Goal: Information Seeking & Learning: Learn about a topic

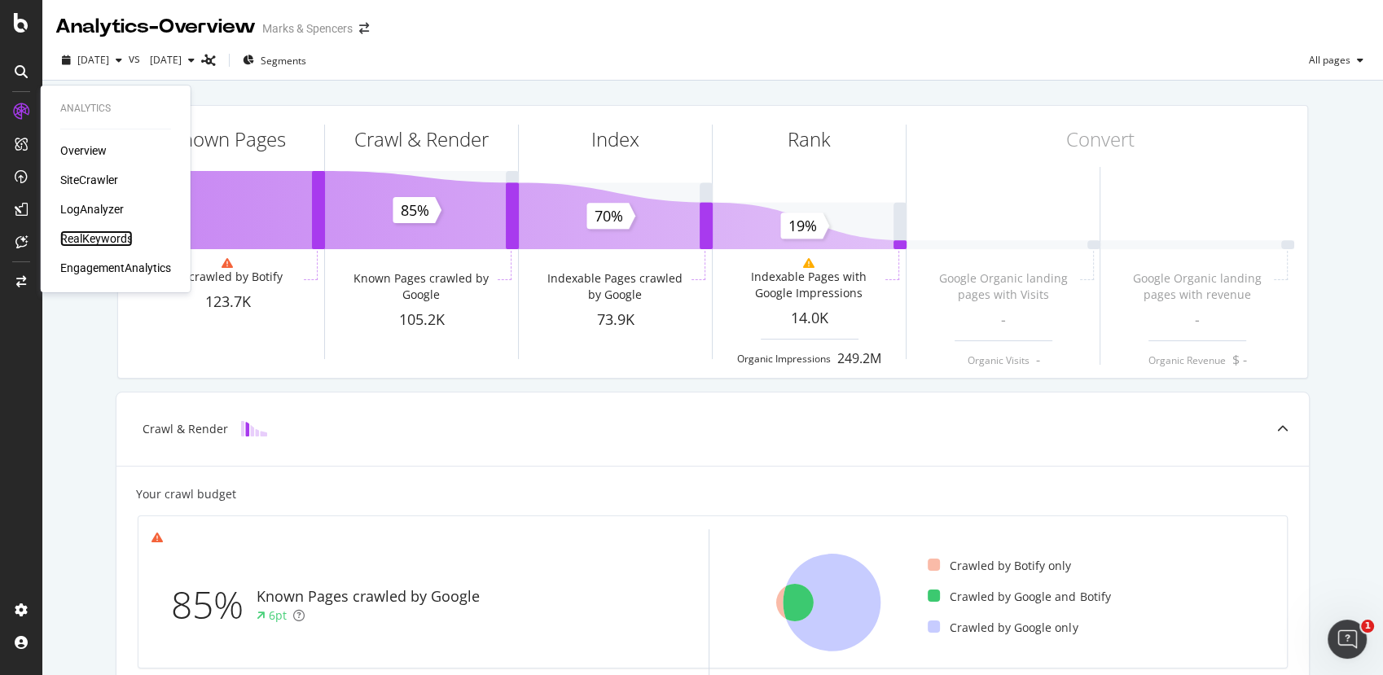
click at [104, 240] on div "RealKeywords" at bounding box center [96, 238] width 72 height 16
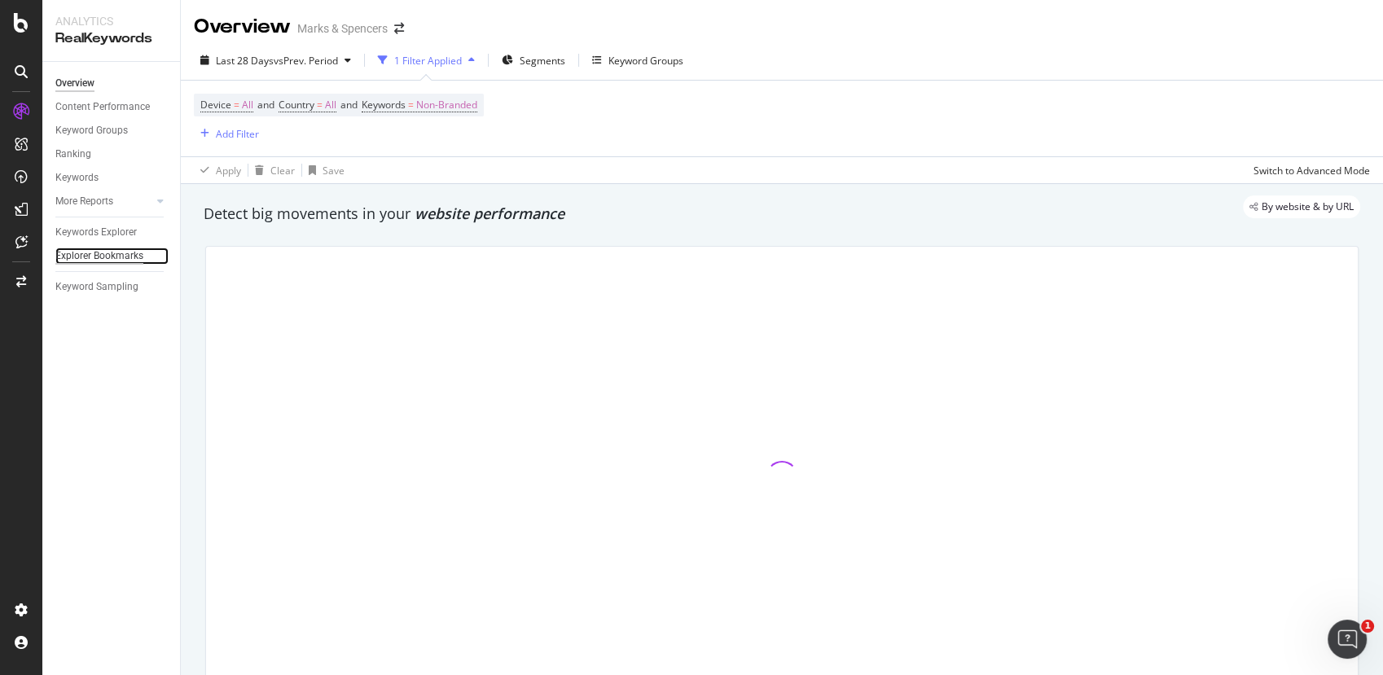
click at [134, 257] on div "Explorer Bookmarks" at bounding box center [99, 256] width 88 height 17
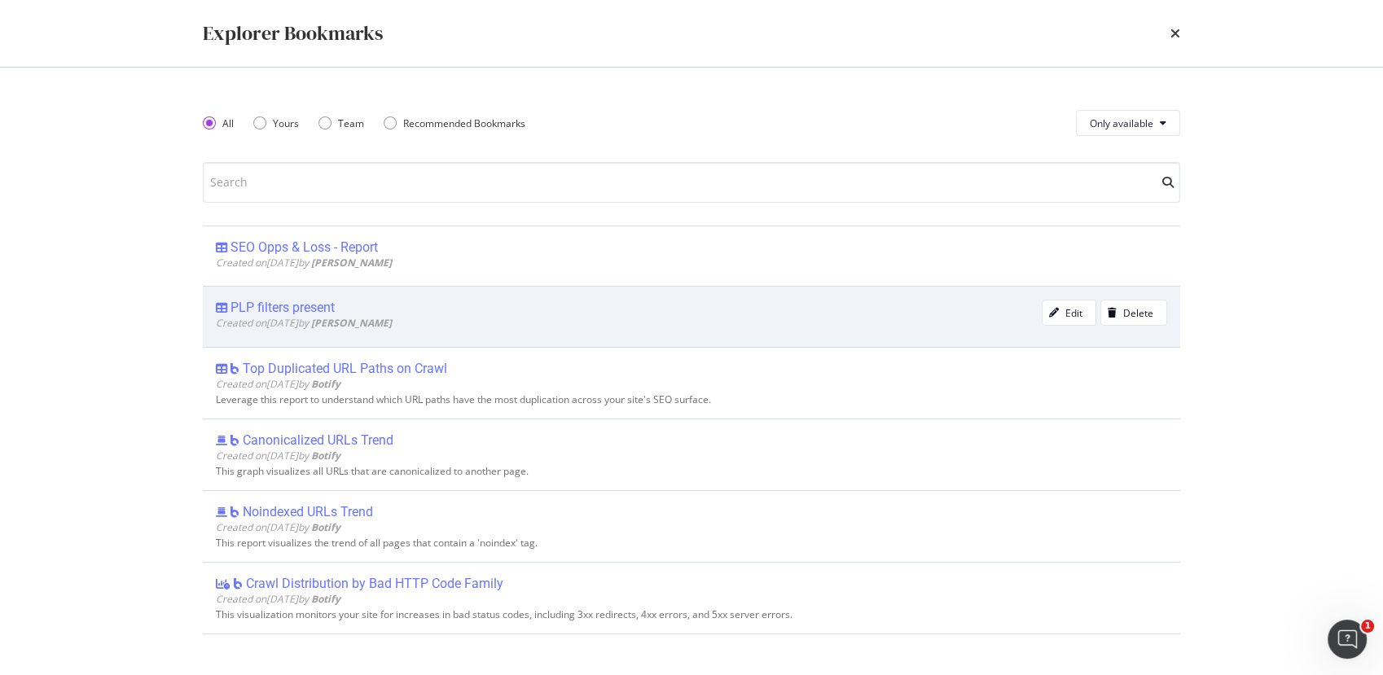
click at [282, 303] on div "PLP filters present" at bounding box center [282, 308] width 104 height 16
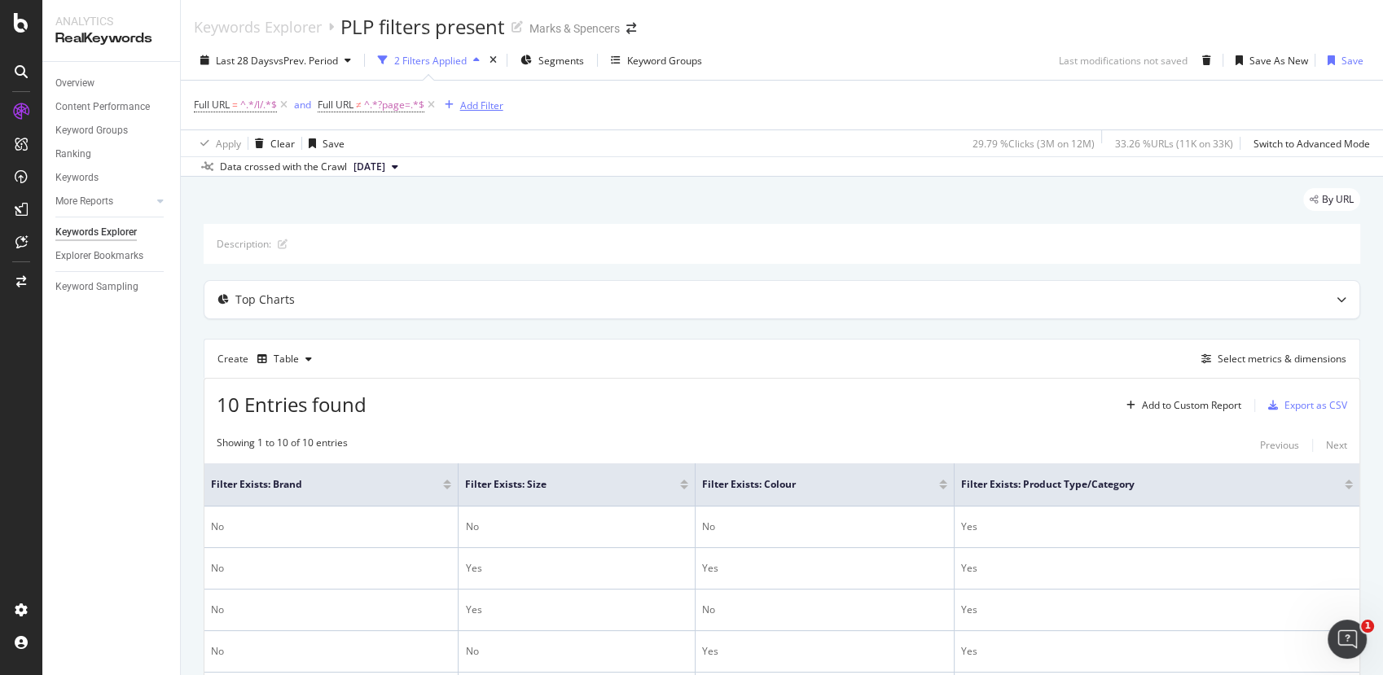
click at [492, 103] on div "Add Filter" at bounding box center [481, 106] width 43 height 14
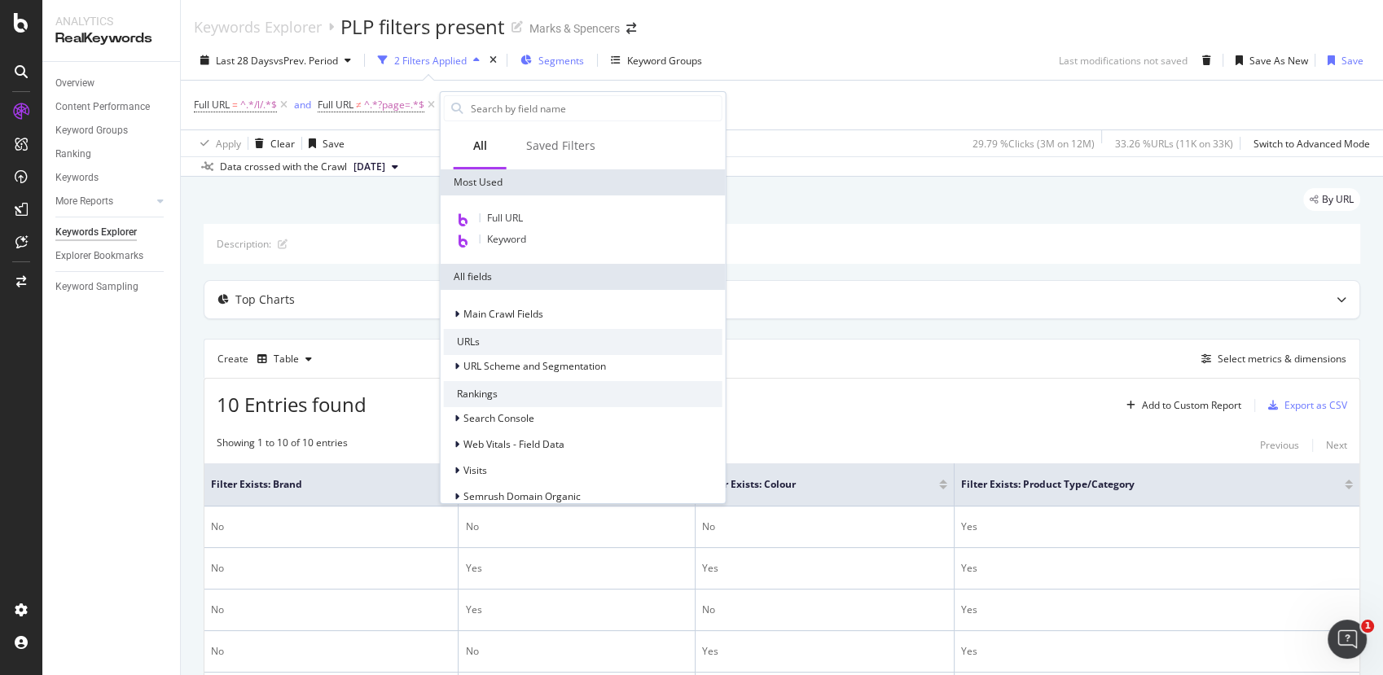
click at [559, 60] on span "Segments" at bounding box center [561, 61] width 46 height 14
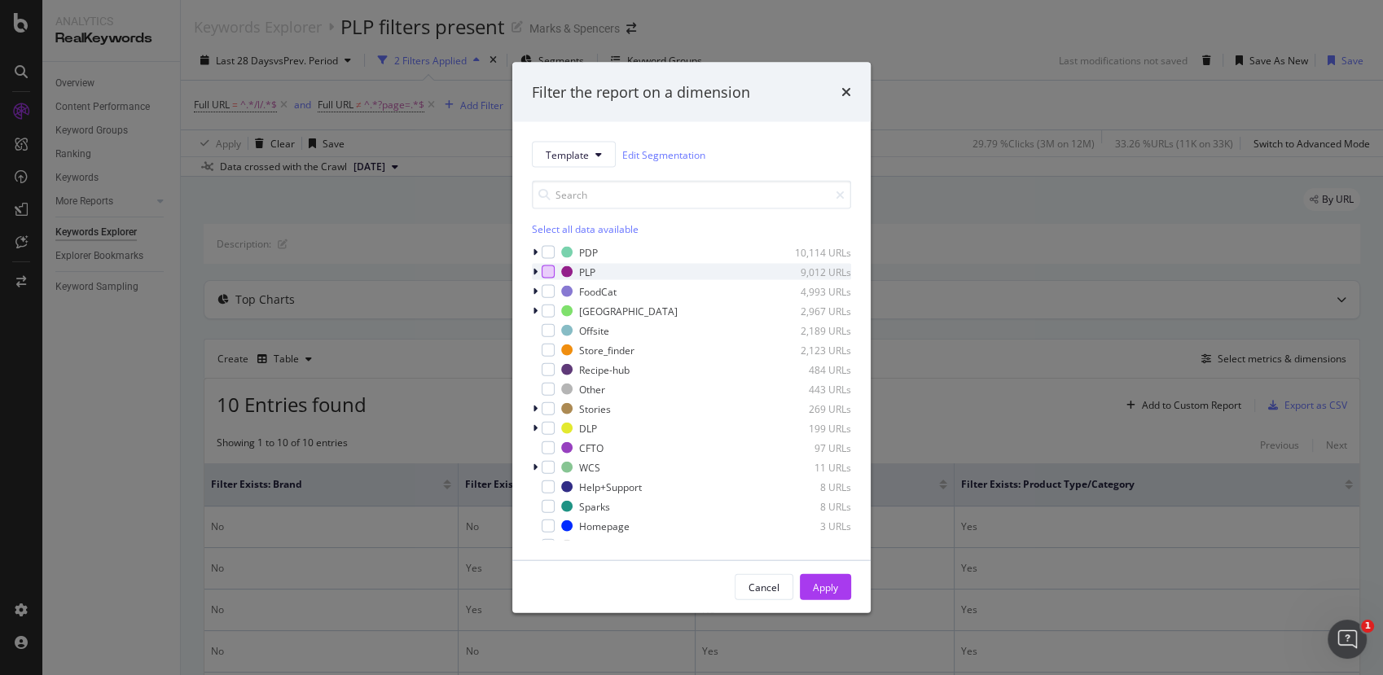
click at [550, 268] on div "modal" at bounding box center [547, 271] width 13 height 13
click at [533, 271] on icon "modal" at bounding box center [535, 272] width 5 height 10
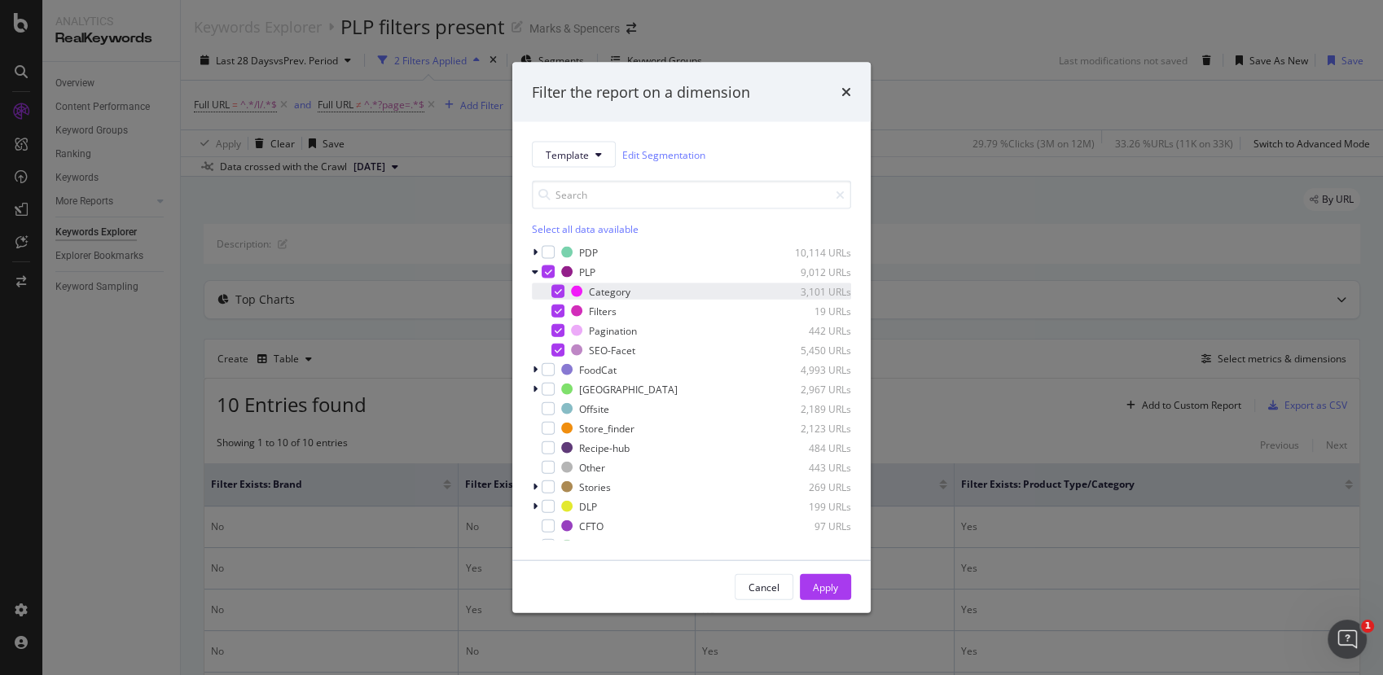
click at [559, 287] on icon "modal" at bounding box center [558, 291] width 7 height 8
click at [559, 287] on div "modal" at bounding box center [557, 291] width 13 height 13
drag, startPoint x: 561, startPoint y: 285, endPoint x: 561, endPoint y: 316, distance: 30.9
click at [561, 287] on div "modal" at bounding box center [557, 291] width 13 height 13
click at [561, 316] on div "modal" at bounding box center [557, 311] width 13 height 13
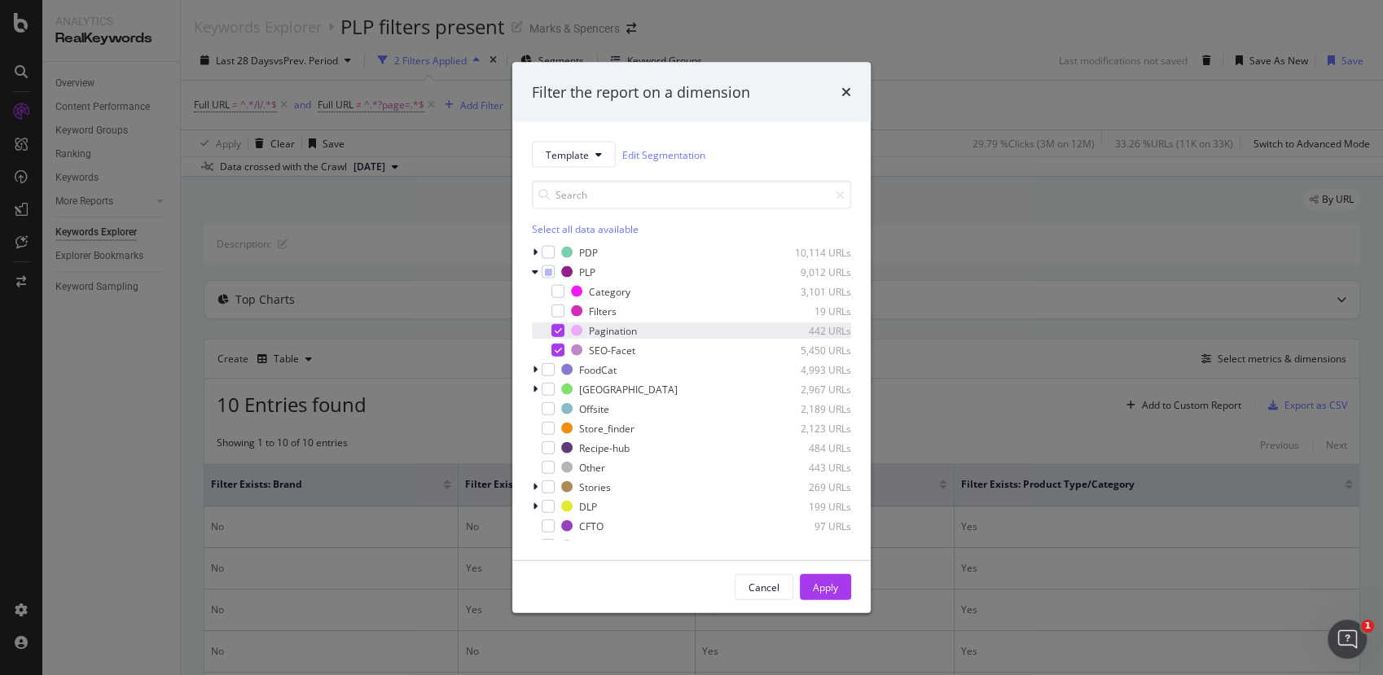
drag, startPoint x: 561, startPoint y: 329, endPoint x: 694, endPoint y: 541, distance: 249.9
click at [562, 331] on div "modal" at bounding box center [557, 330] width 13 height 13
click at [833, 584] on div "Apply" at bounding box center [825, 587] width 25 height 14
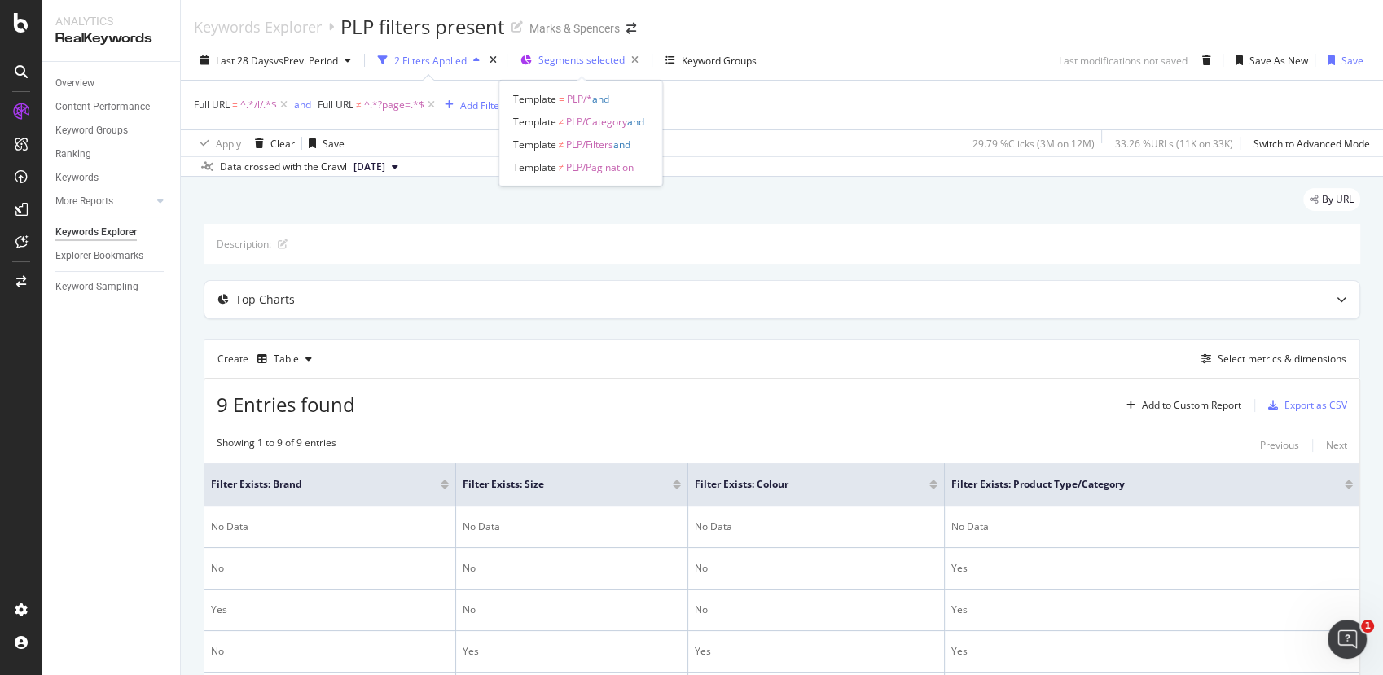
click at [578, 62] on span "Segments selected" at bounding box center [581, 60] width 86 height 14
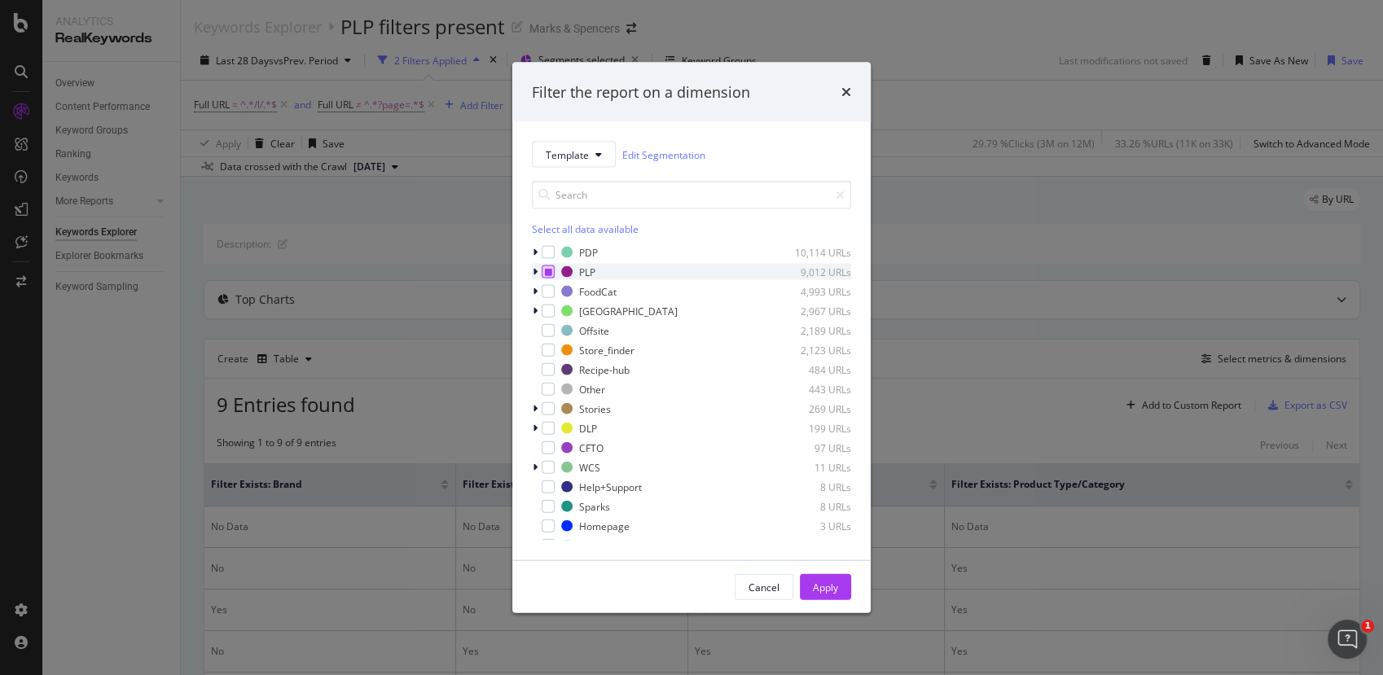
click at [546, 277] on div "modal" at bounding box center [547, 271] width 13 height 13
click at [809, 590] on button "Apply" at bounding box center [825, 587] width 51 height 26
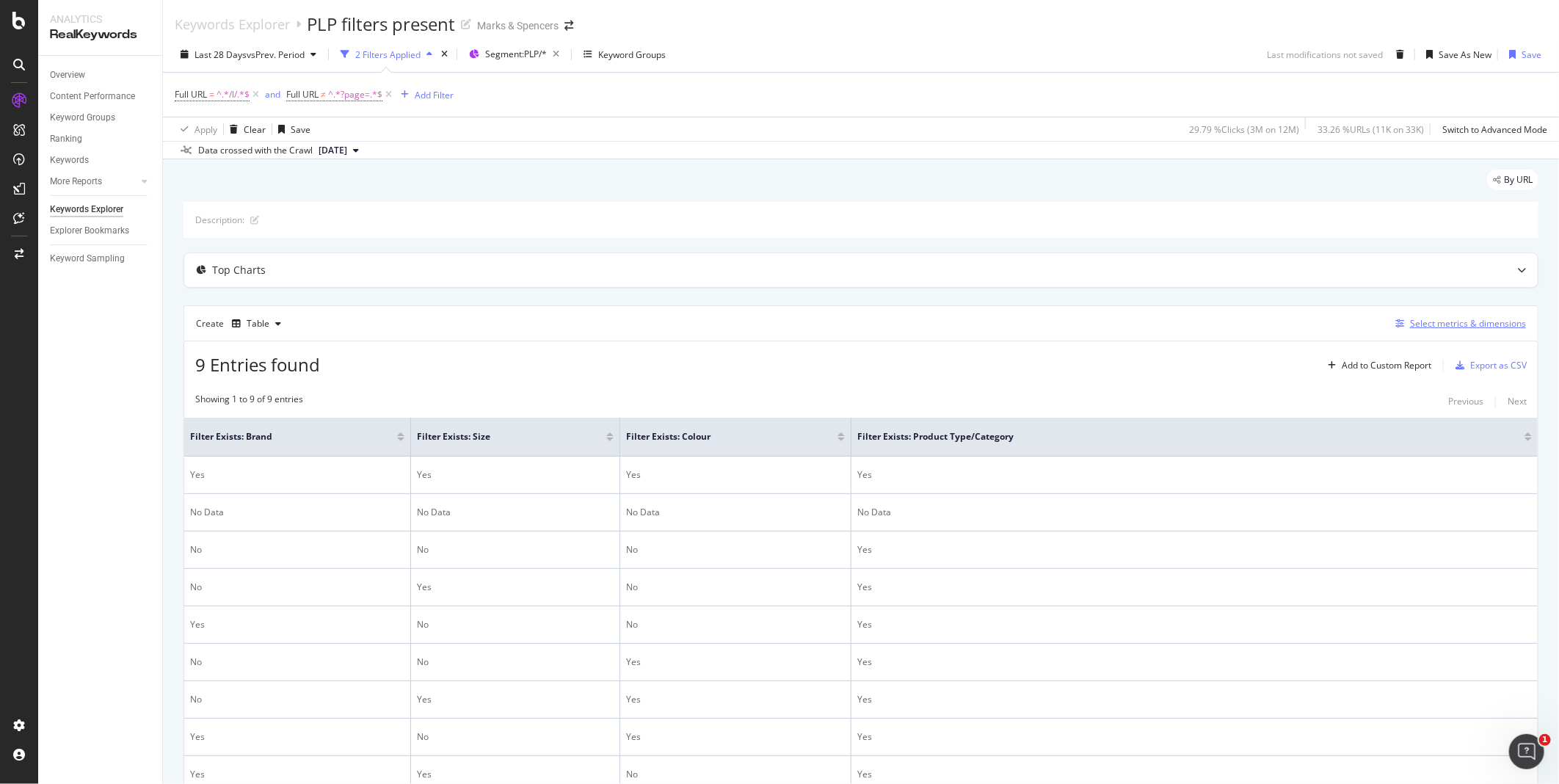
click at [1245, 320] on div "Select metrics & dimensions" at bounding box center [1467, 324] width 116 height 13
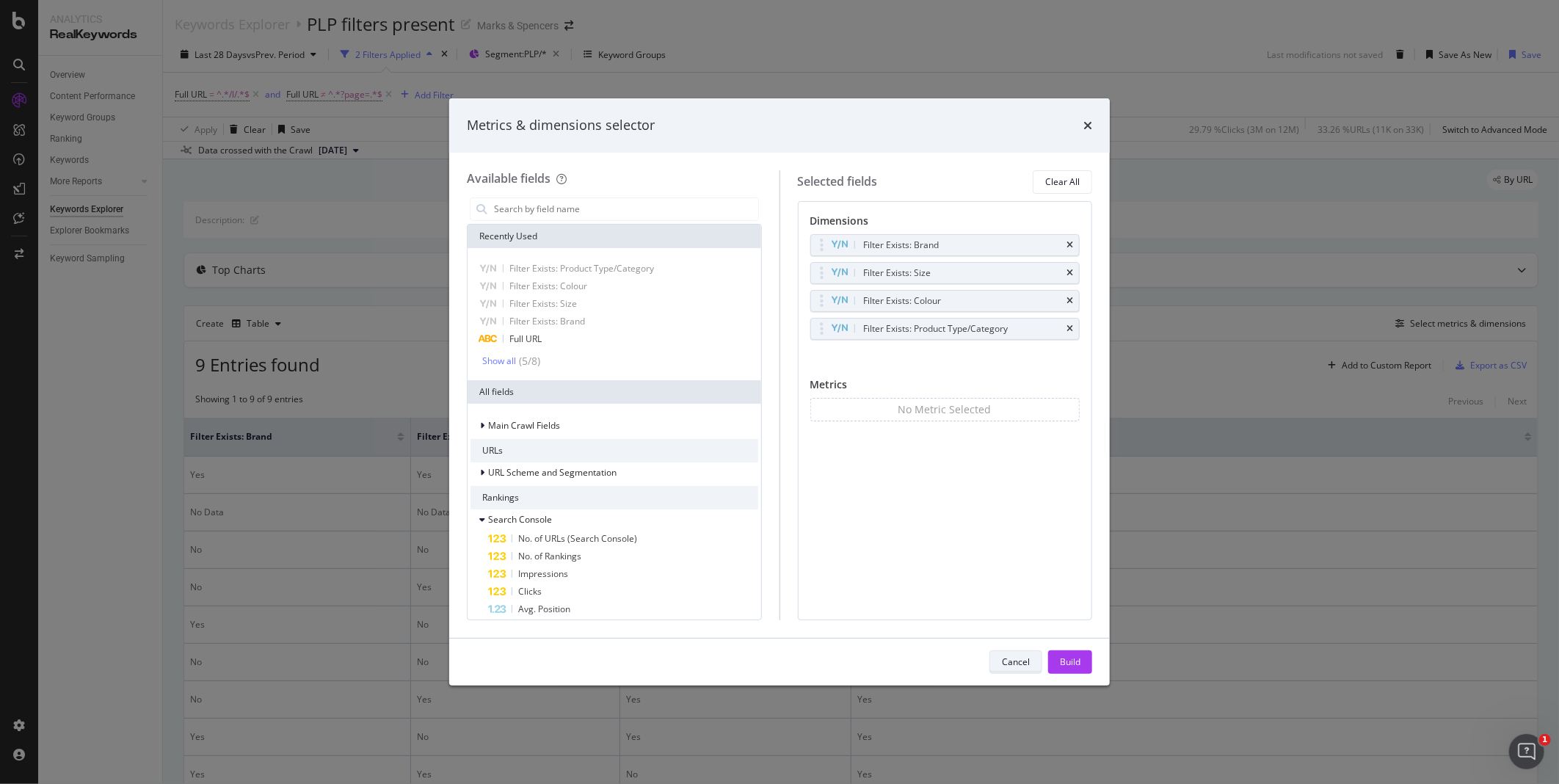
click at [1016, 607] on div "Cancel" at bounding box center [1015, 661] width 28 height 13
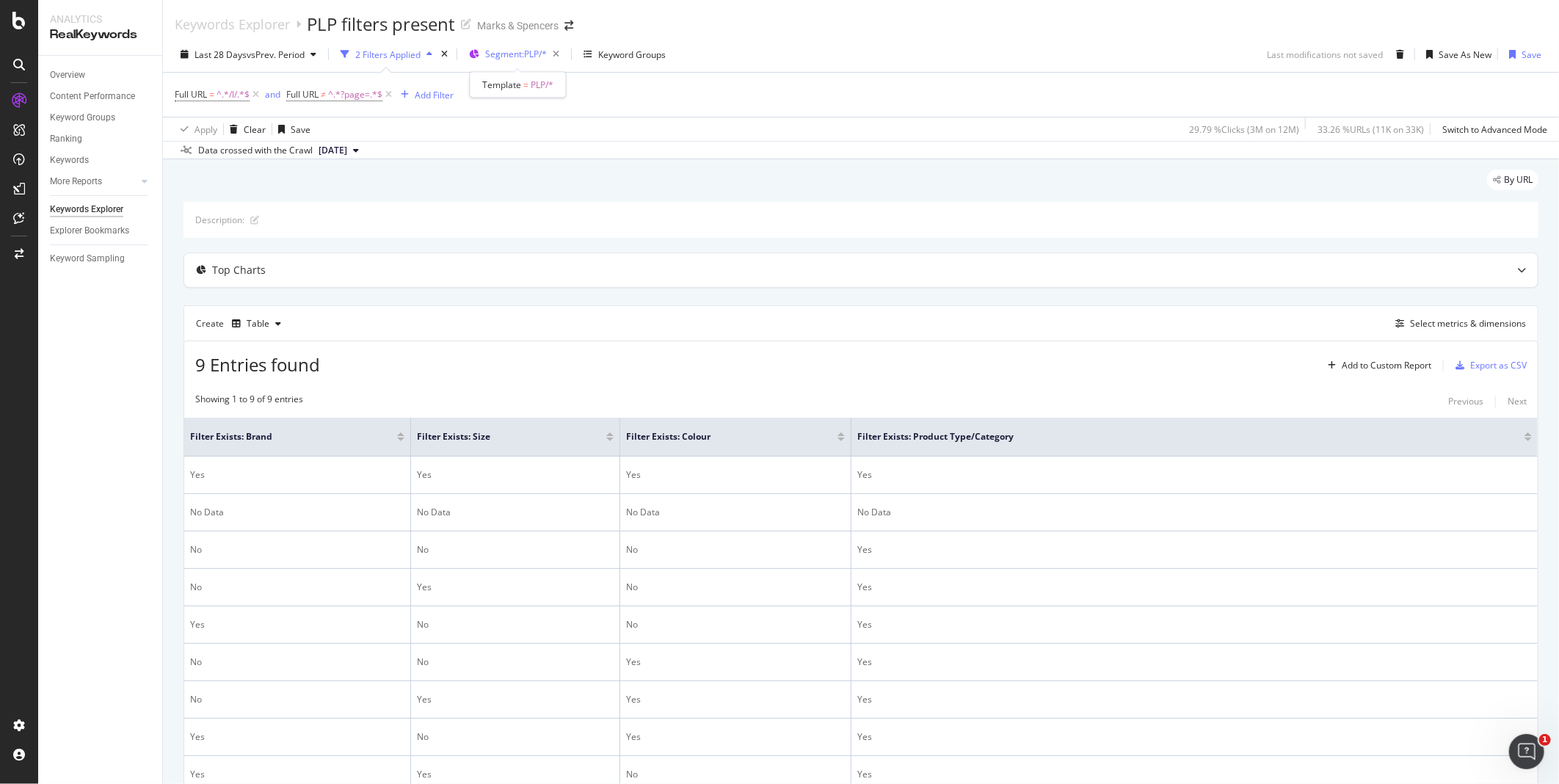
click at [524, 51] on span "Segment: PLP/*" at bounding box center [515, 54] width 61 height 13
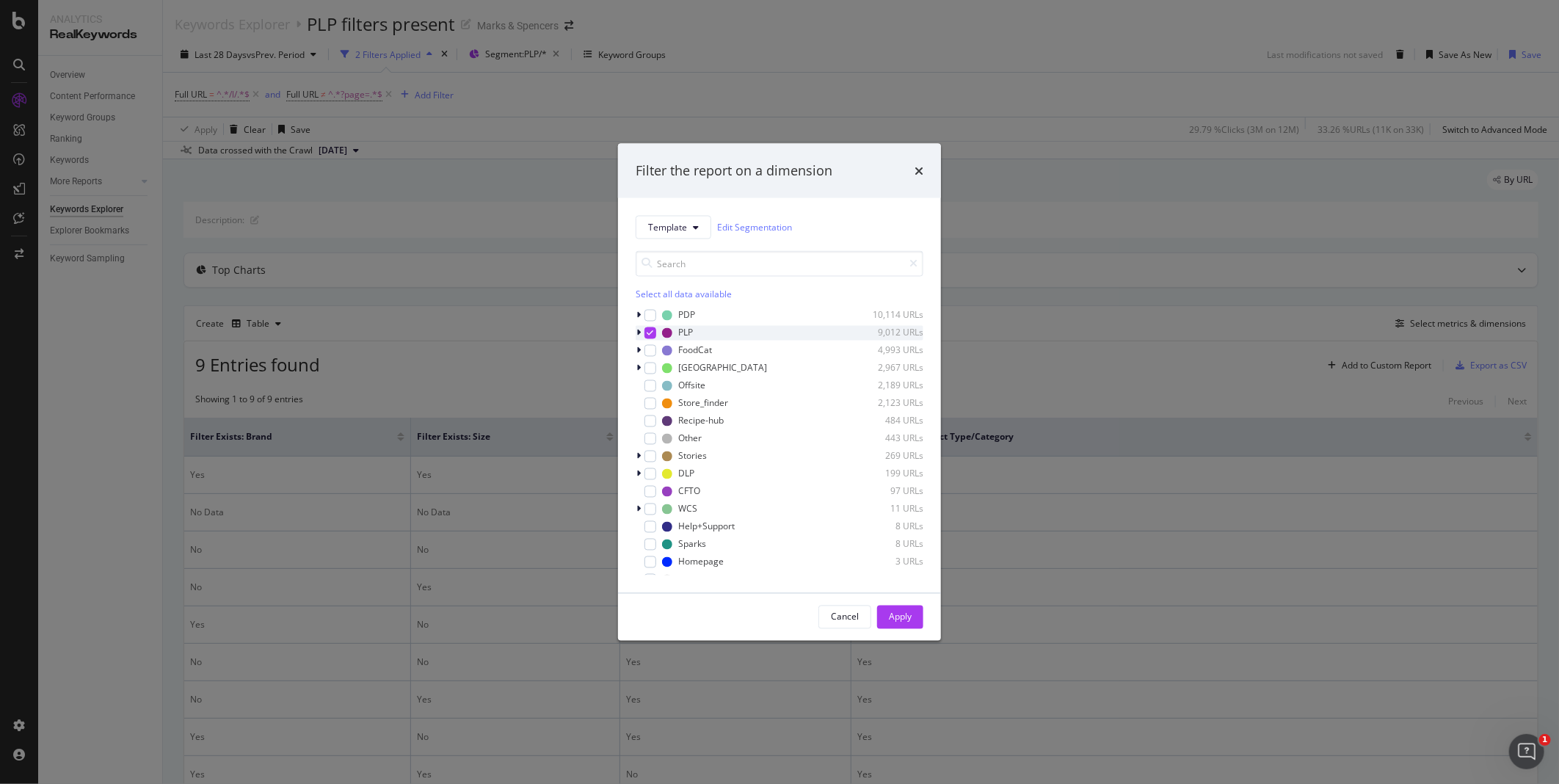
click at [640, 333] on icon "modal" at bounding box center [638, 333] width 5 height 9
click at [664, 367] on div "modal" at bounding box center [659, 367] width 12 height 12
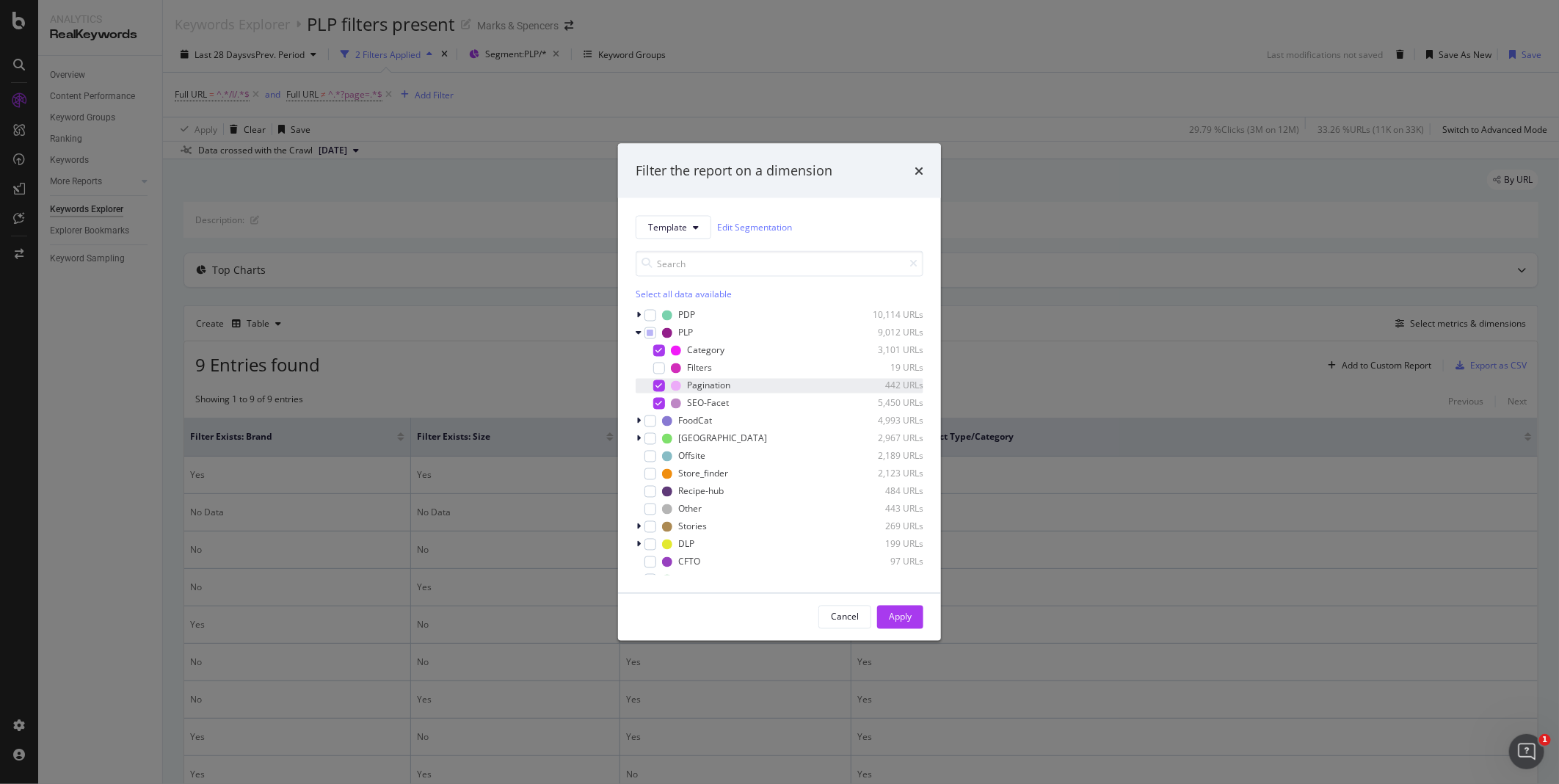
click at [664, 385] on div "modal" at bounding box center [659, 385] width 12 height 12
click at [906, 607] on div "Apply" at bounding box center [899, 616] width 23 height 13
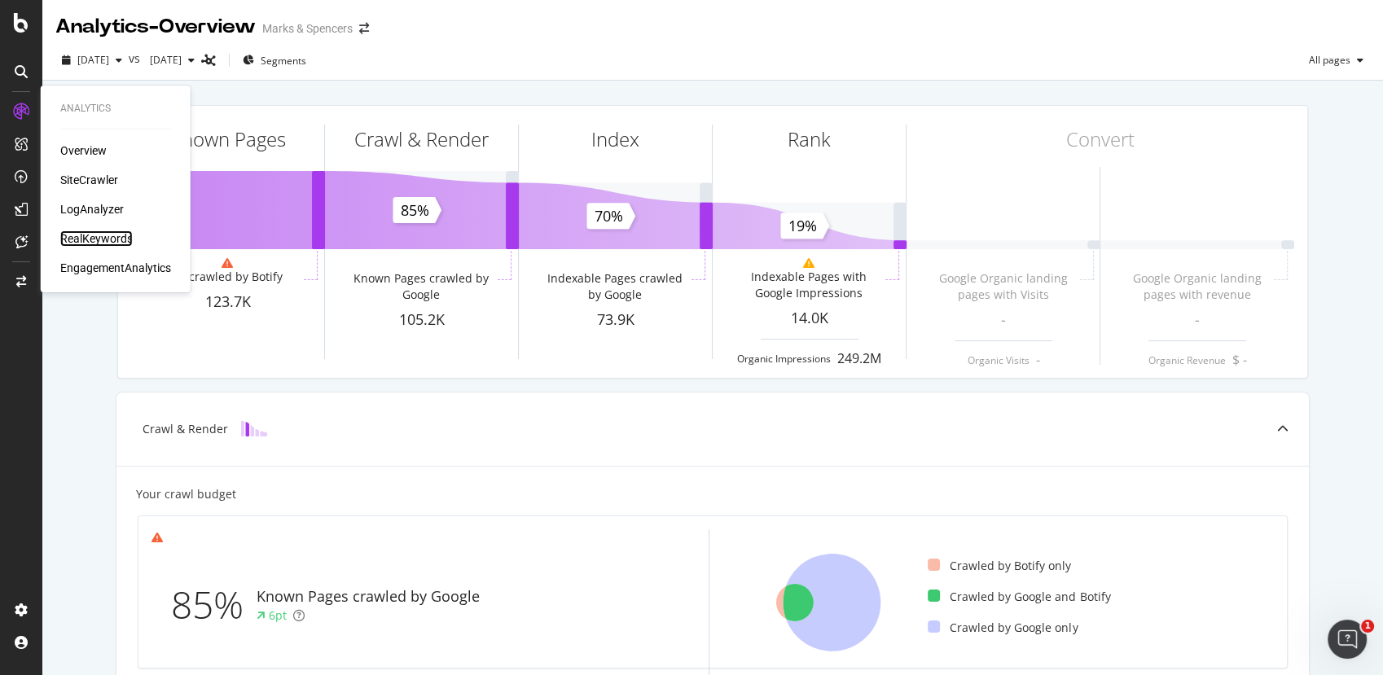
click at [88, 236] on div "RealKeywords" at bounding box center [96, 238] width 72 height 16
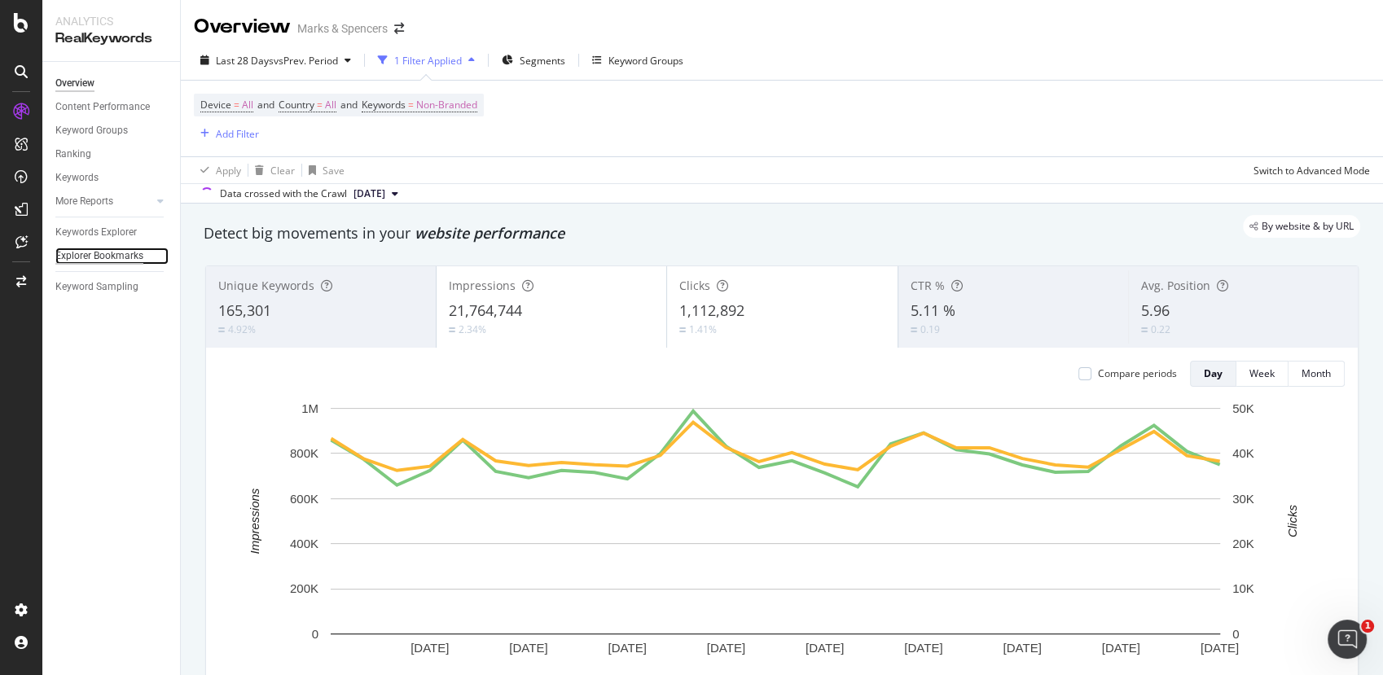
click at [95, 252] on div "Explorer Bookmarks" at bounding box center [99, 256] width 88 height 17
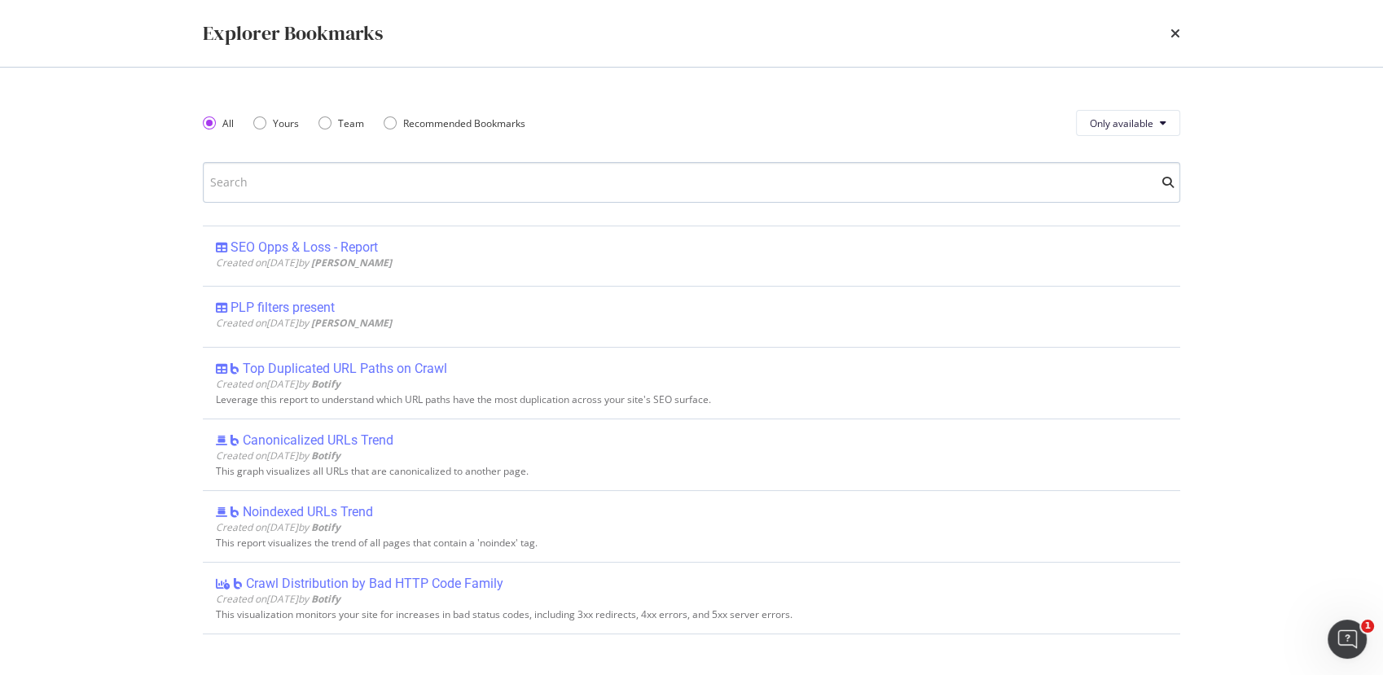
click at [244, 179] on input "modal" at bounding box center [691, 182] width 977 height 41
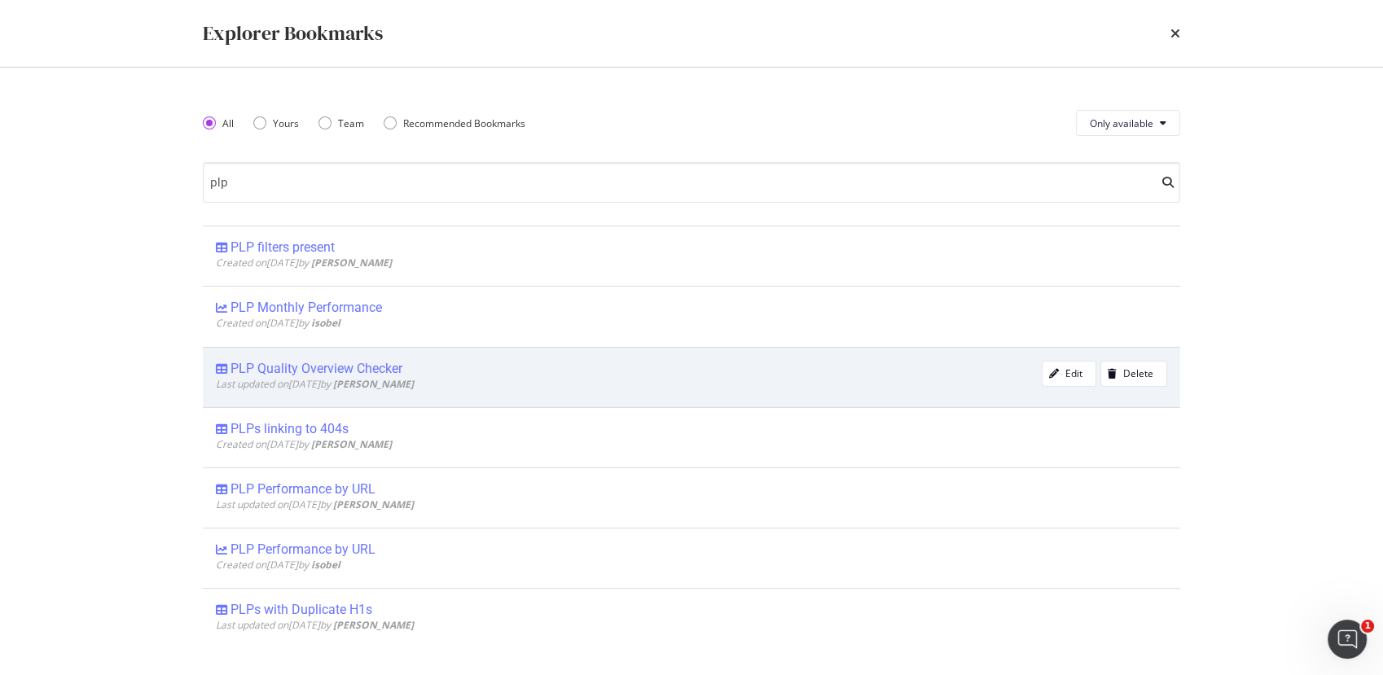
type input "plp"
click at [285, 368] on div "PLP Quality Overview Checker" at bounding box center [316, 369] width 172 height 16
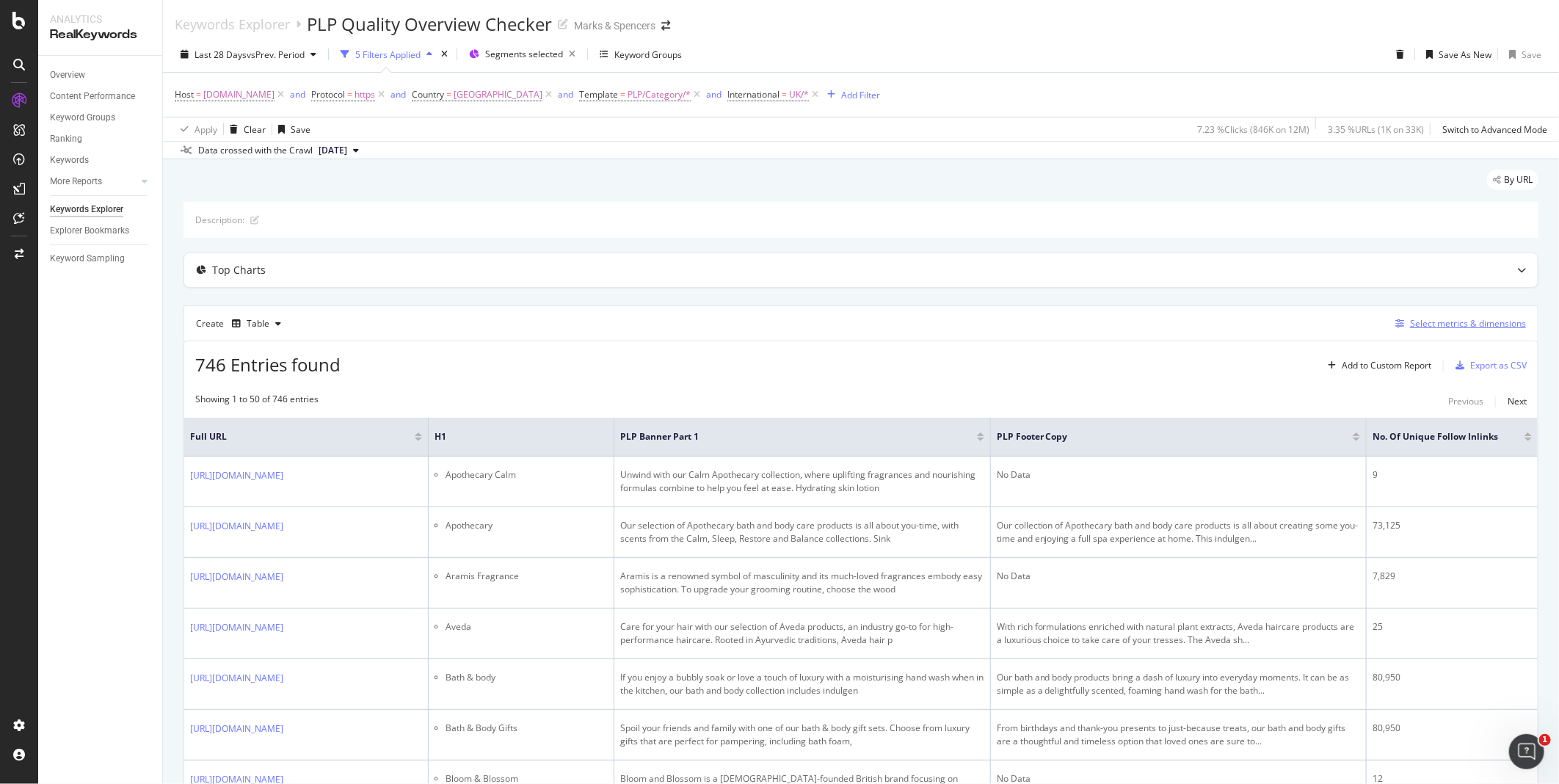
click at [1245, 328] on div "Select metrics & dimensions" at bounding box center [1467, 324] width 116 height 13
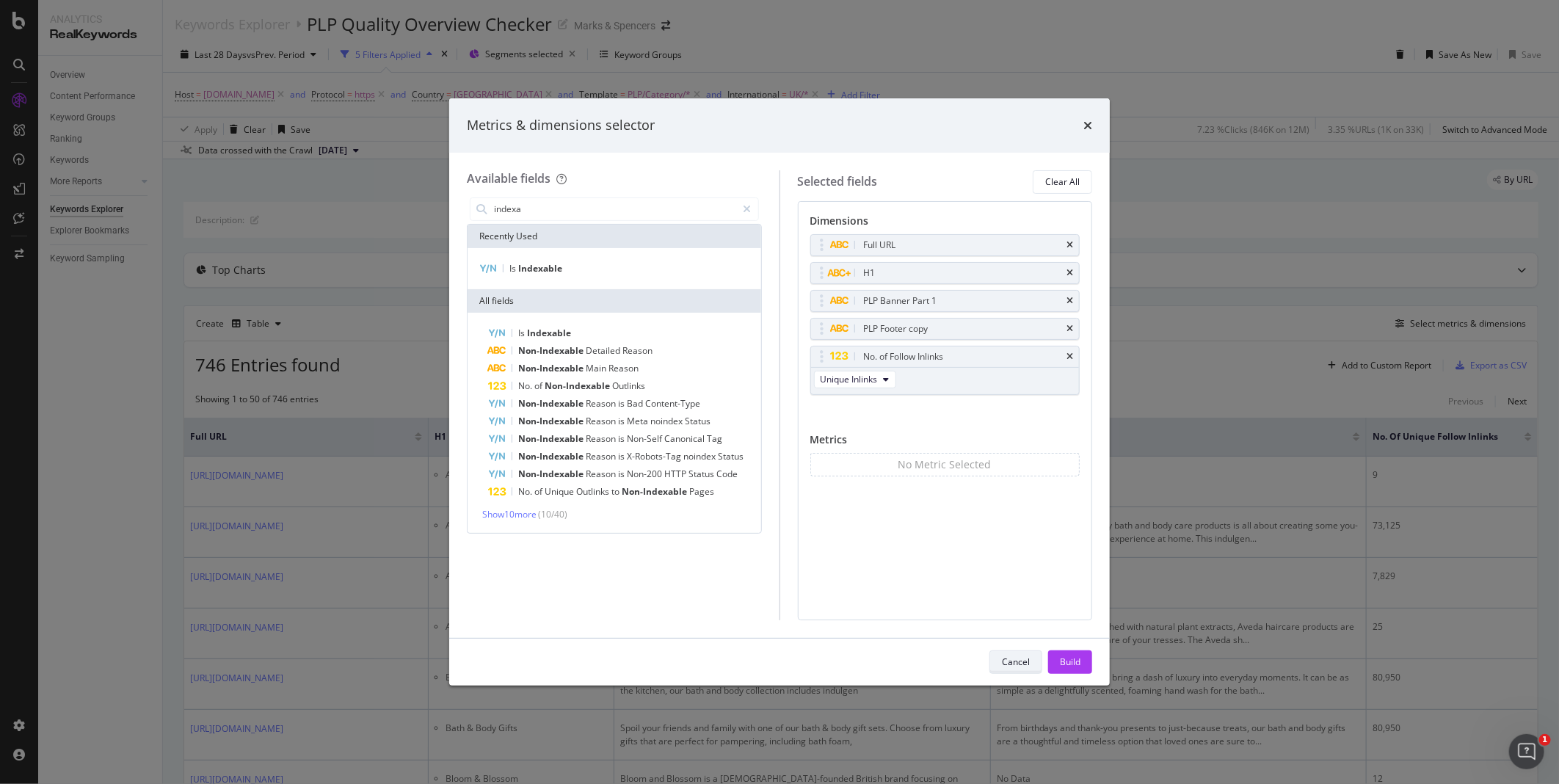
type input "indexa"
click at [1018, 607] on div "Cancel" at bounding box center [1015, 661] width 28 height 21
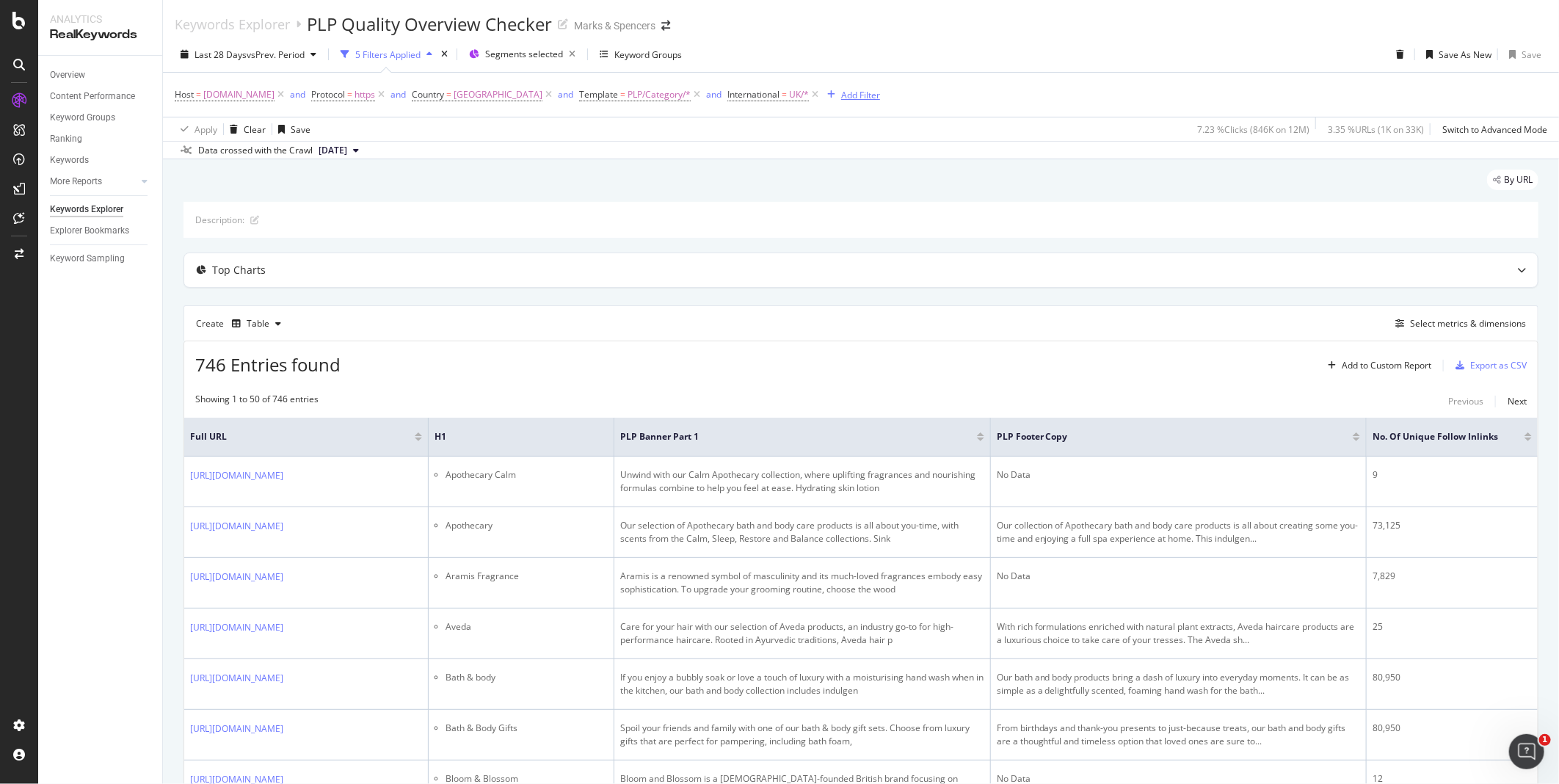
click at [880, 91] on div "Add Filter" at bounding box center [860, 96] width 39 height 13
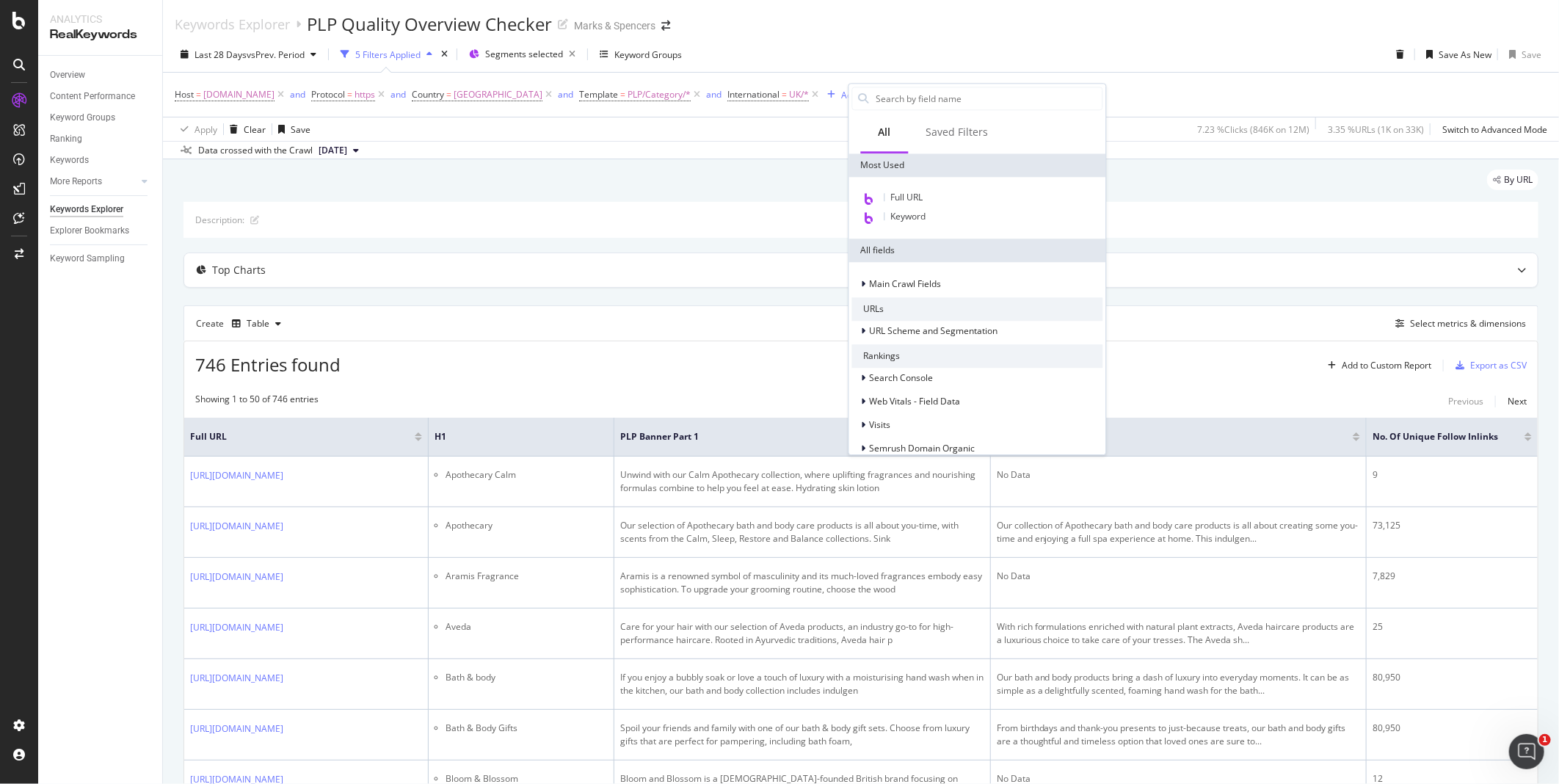
click at [1244, 85] on div "Host = www.marksandspencer.com and Protocol = https and Country = United Kingdo…" at bounding box center [861, 95] width 1372 height 44
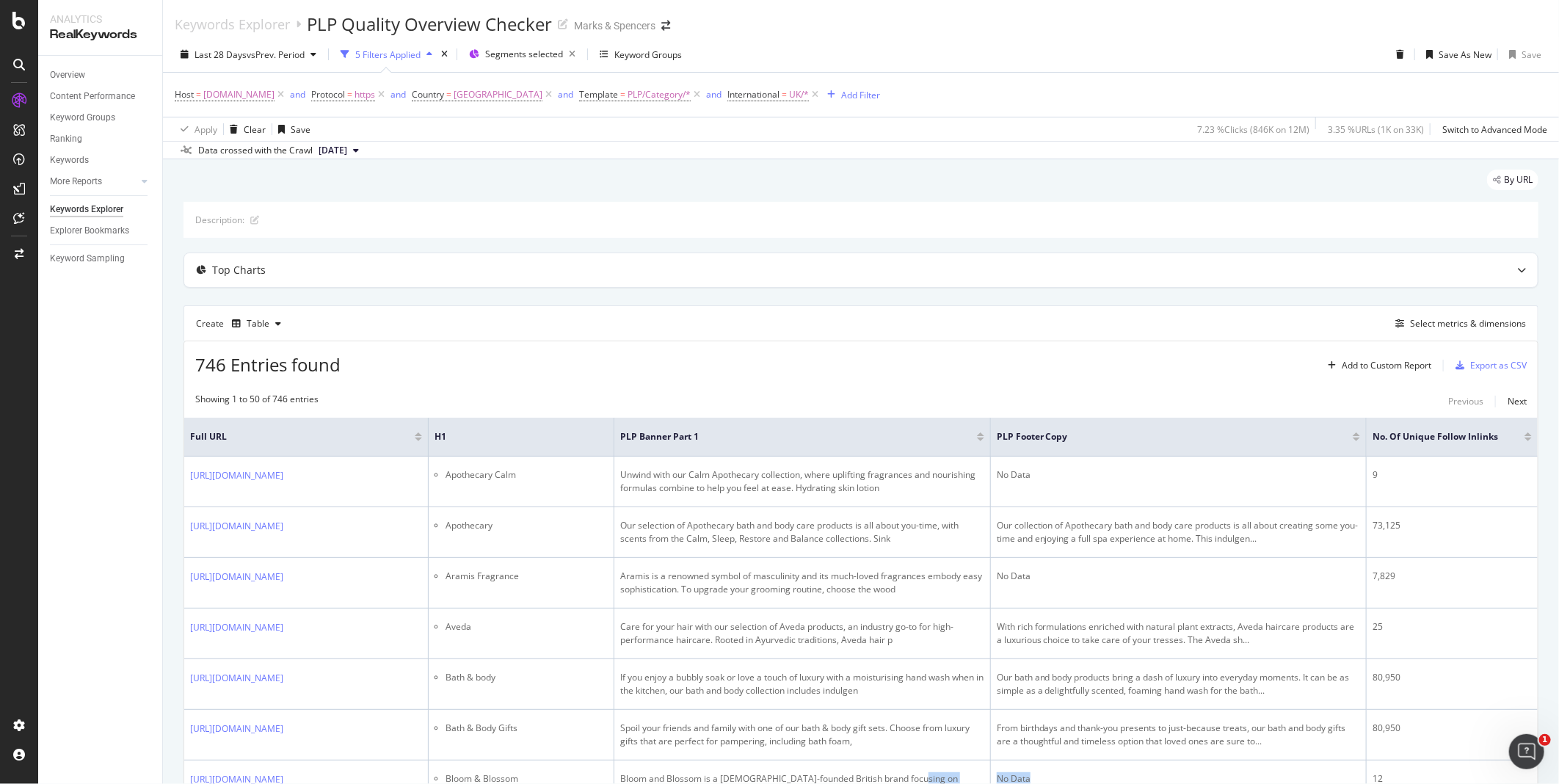
drag, startPoint x: 1004, startPoint y: 783, endPoint x: 1217, endPoint y: 785, distance: 213.0
click at [1217, 607] on html "Analytics RealKeywords Overview Content Performance Keyword Groups Ranking Keyw…" at bounding box center [780, 392] width 1559 height 784
click at [1245, 324] on div "Select metrics & dimensions" at bounding box center [1467, 324] width 116 height 13
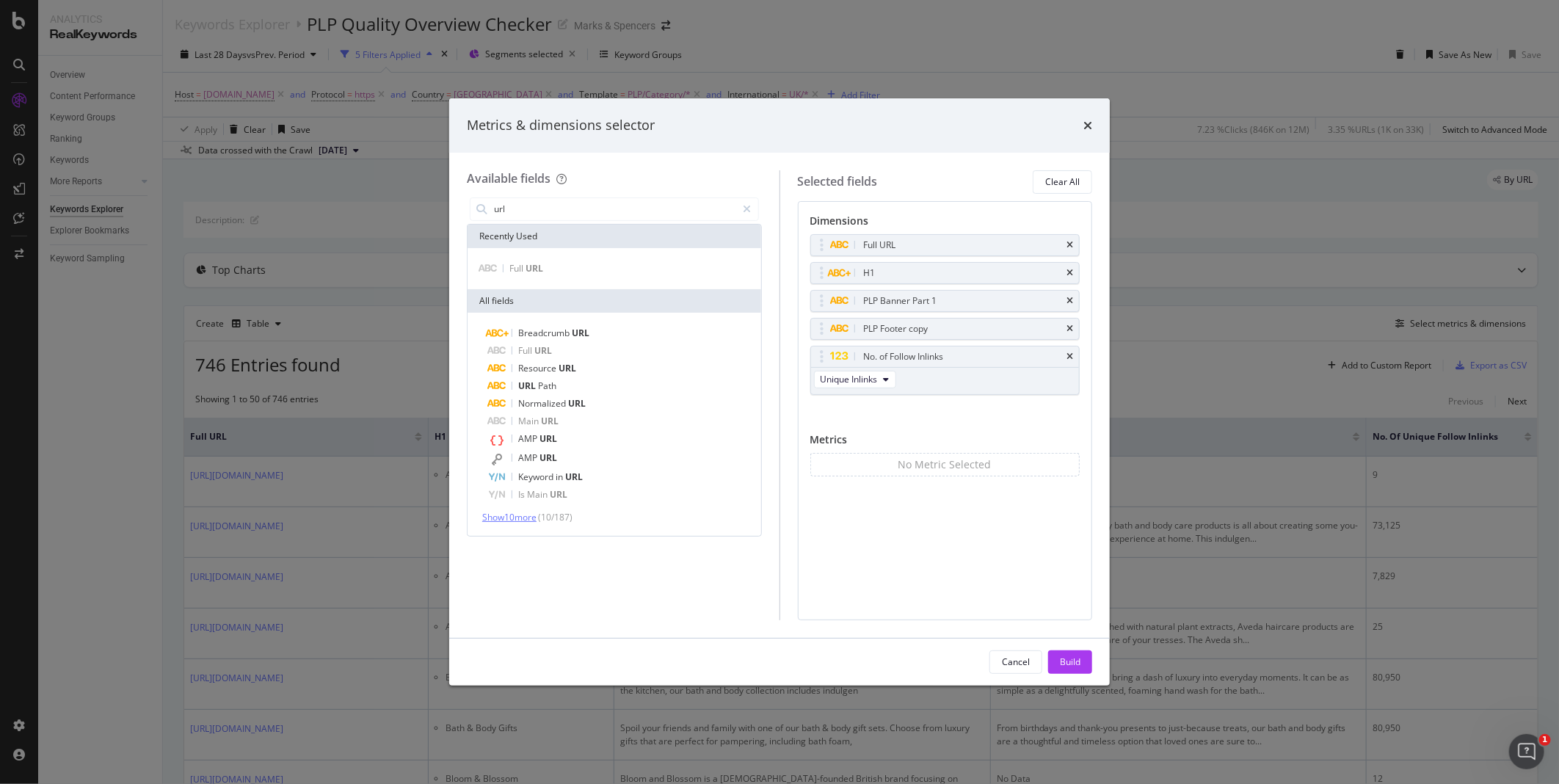
type input "url"
click at [496, 512] on span "Show 10 more" at bounding box center [509, 517] width 54 height 13
click at [1007, 607] on div "Cancel" at bounding box center [1015, 661] width 28 height 13
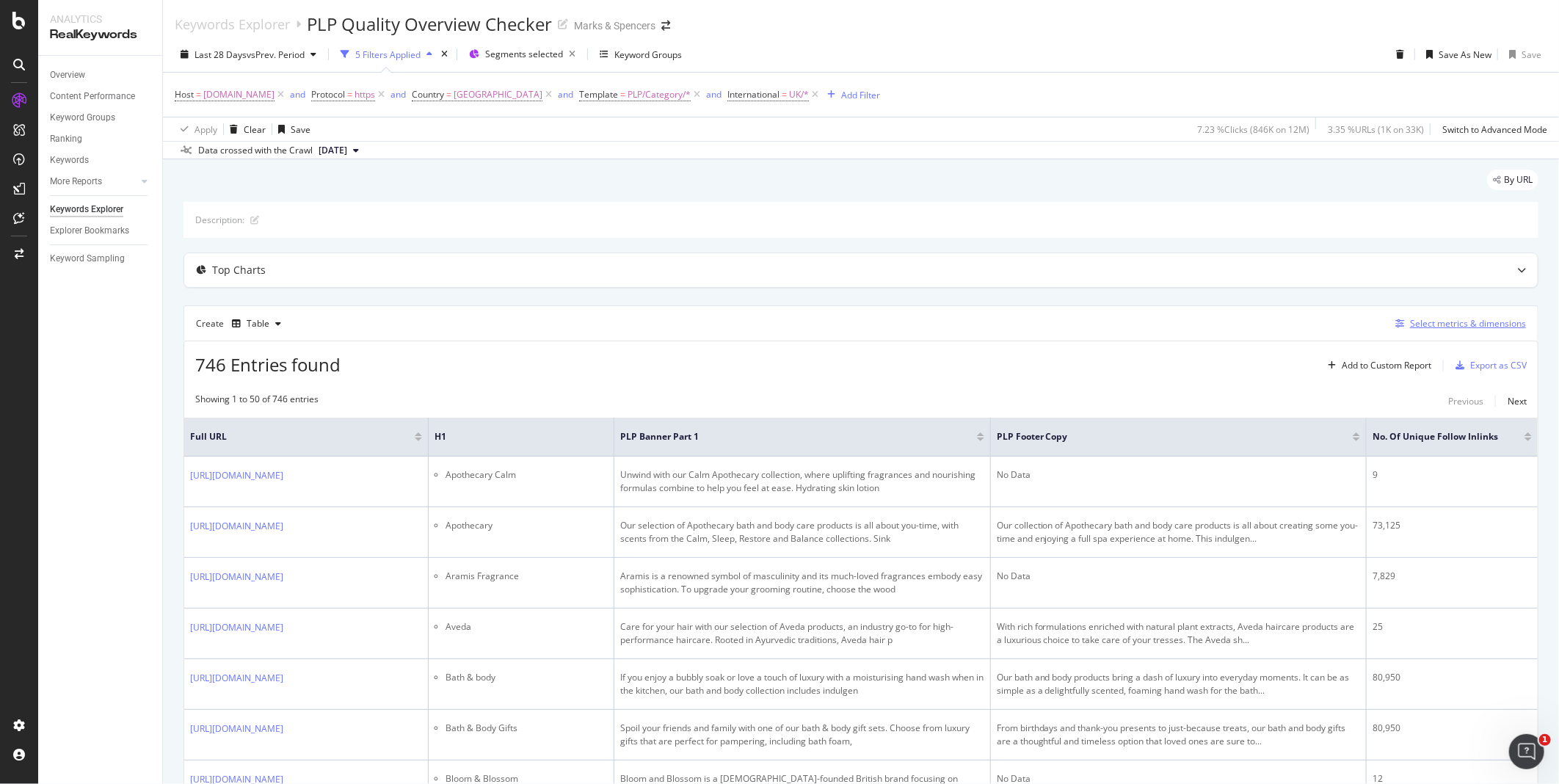
click at [1245, 330] on div "Select metrics & dimensions" at bounding box center [1467, 324] width 116 height 13
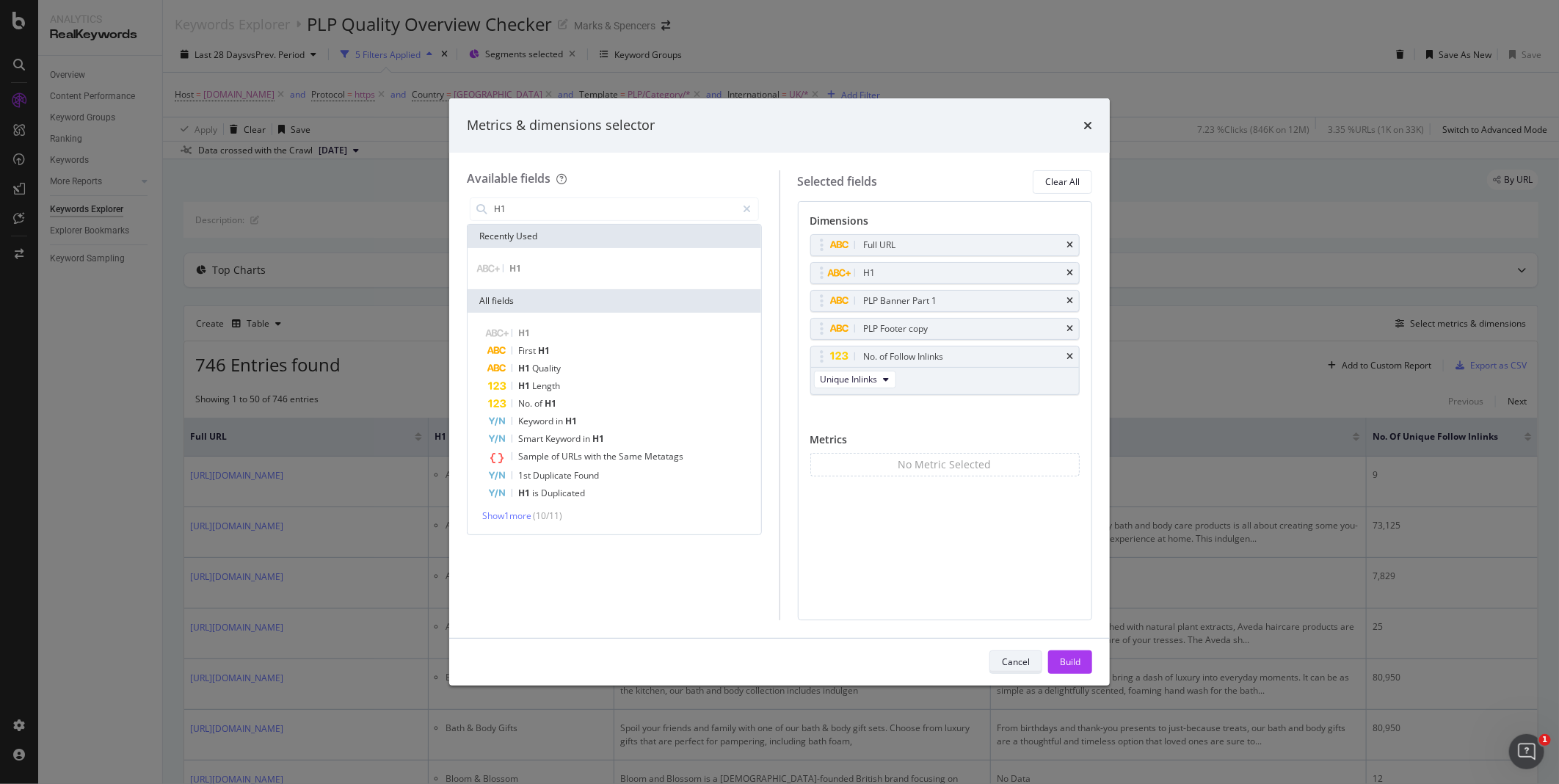
type input "H1"
click at [1009, 607] on div "Cancel" at bounding box center [1015, 661] width 28 height 13
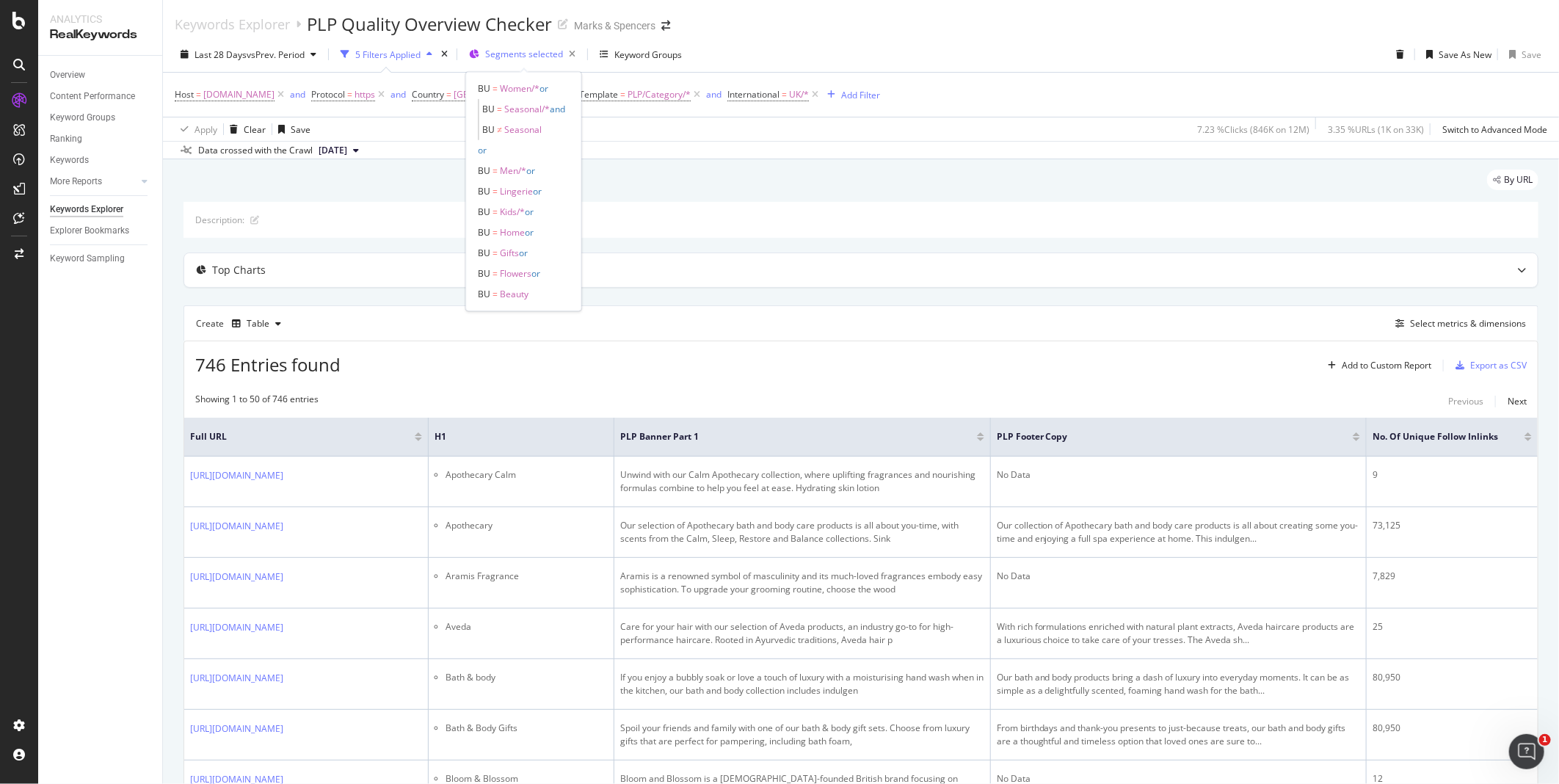
click at [501, 50] on span "Segments selected" at bounding box center [524, 54] width 77 height 13
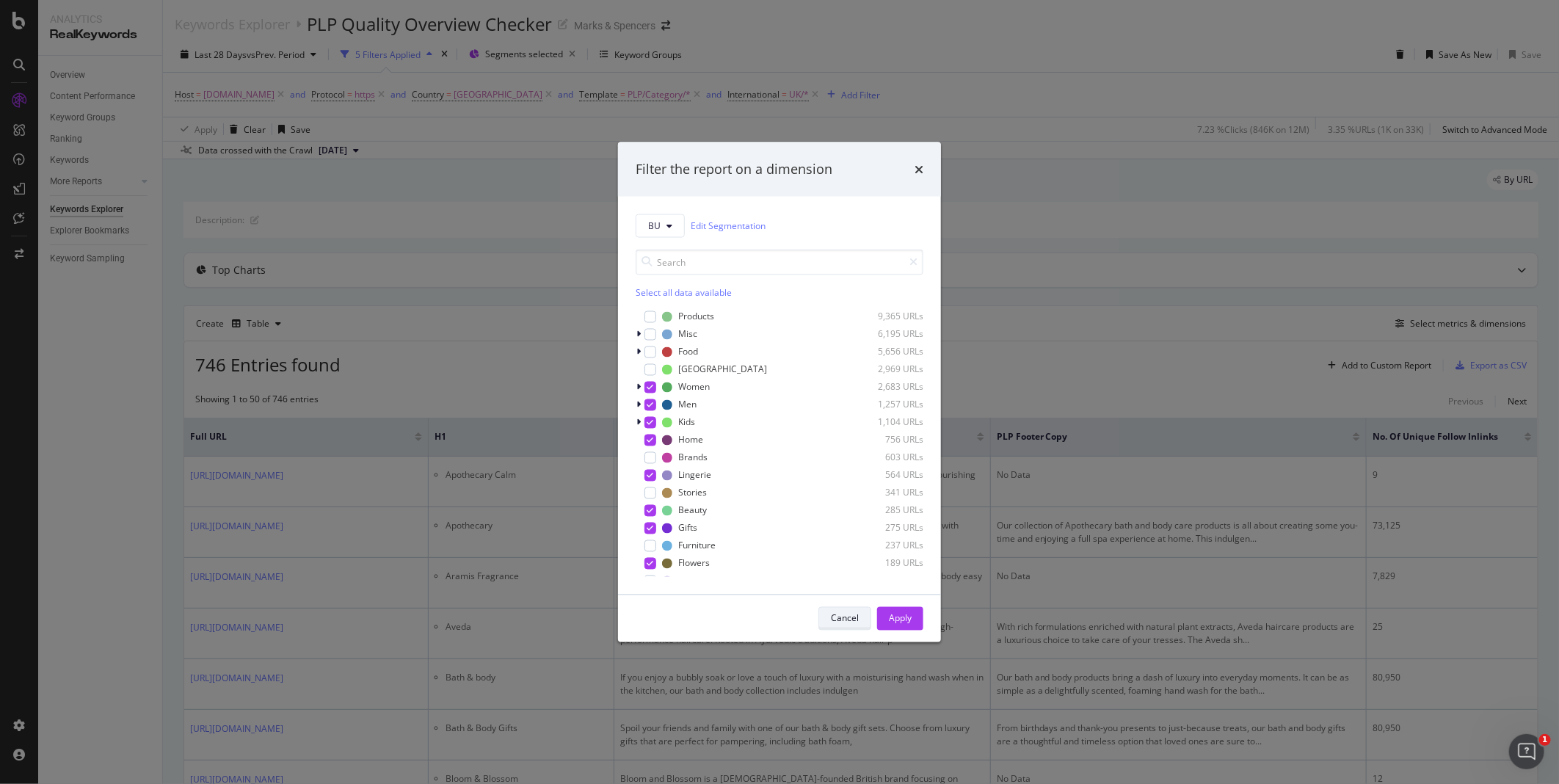
click at [847, 607] on div "Cancel" at bounding box center [844, 618] width 28 height 13
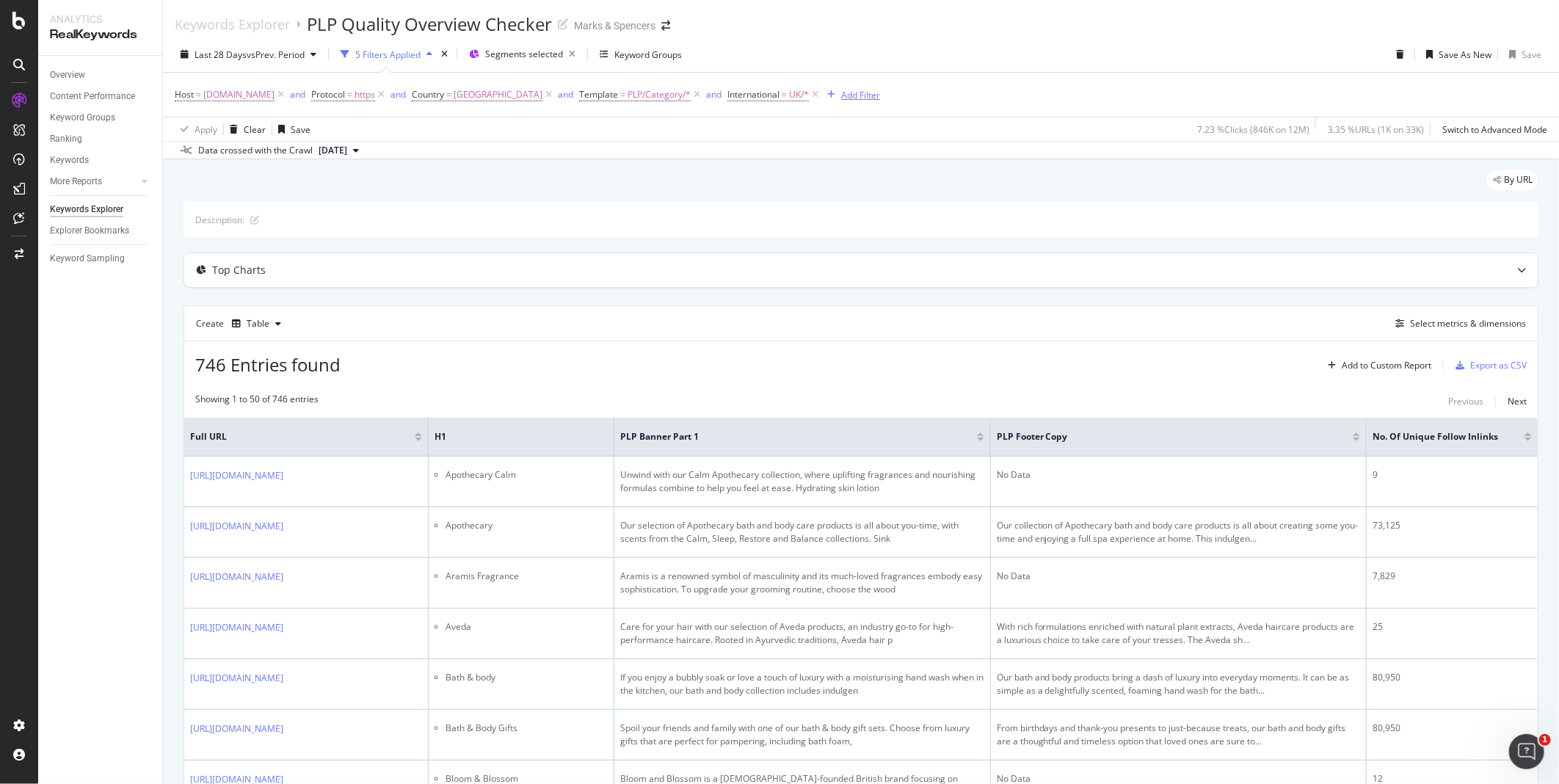
click at [880, 96] on div "Add Filter" at bounding box center [860, 96] width 39 height 13
type input "division"
click at [939, 199] on div "Division" at bounding box center [986, 197] width 233 height 19
click at [895, 157] on div at bounding box center [942, 160] width 160 height 23
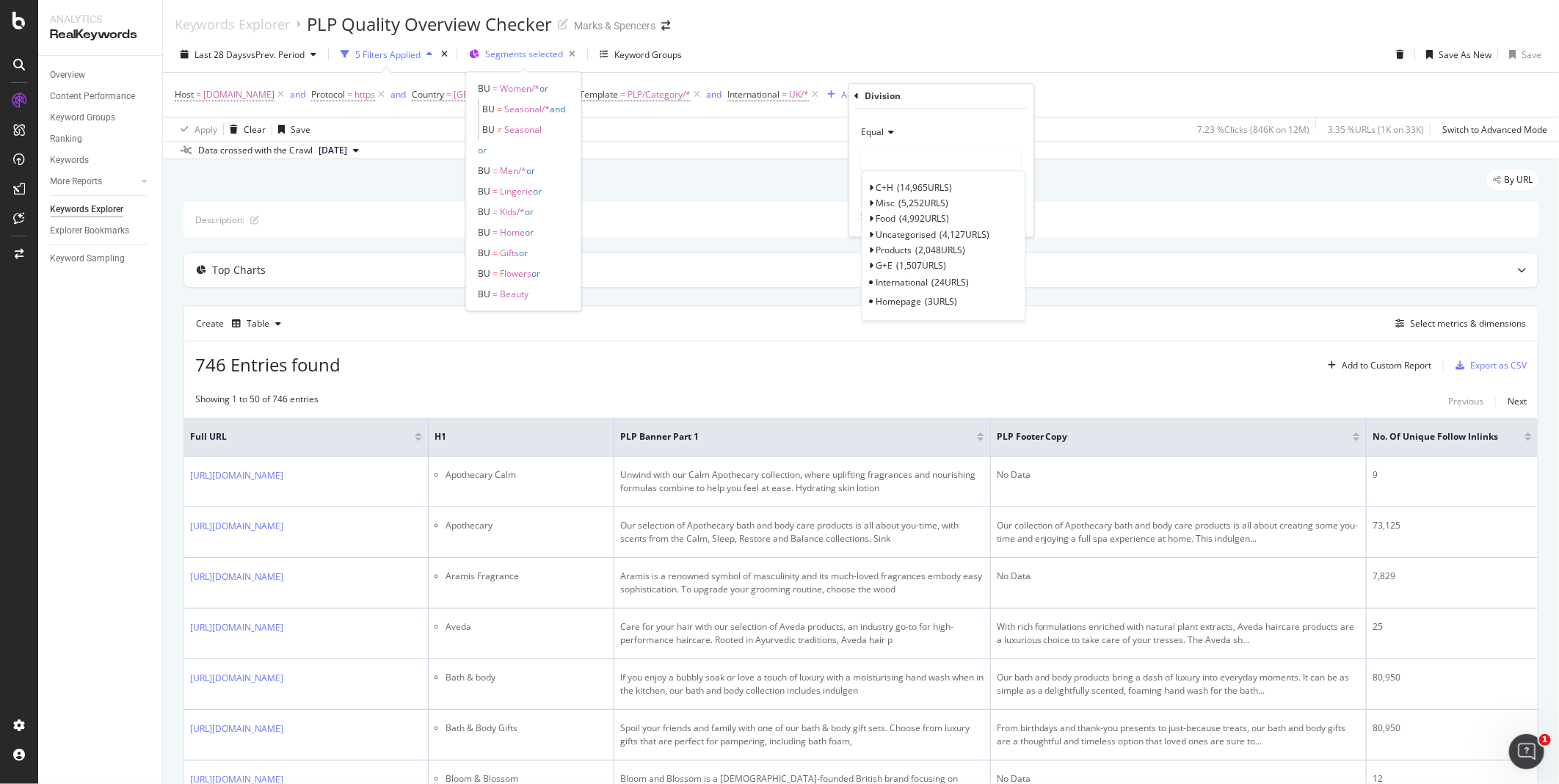
click at [499, 46] on div "Segments selected" at bounding box center [533, 54] width 96 height 21
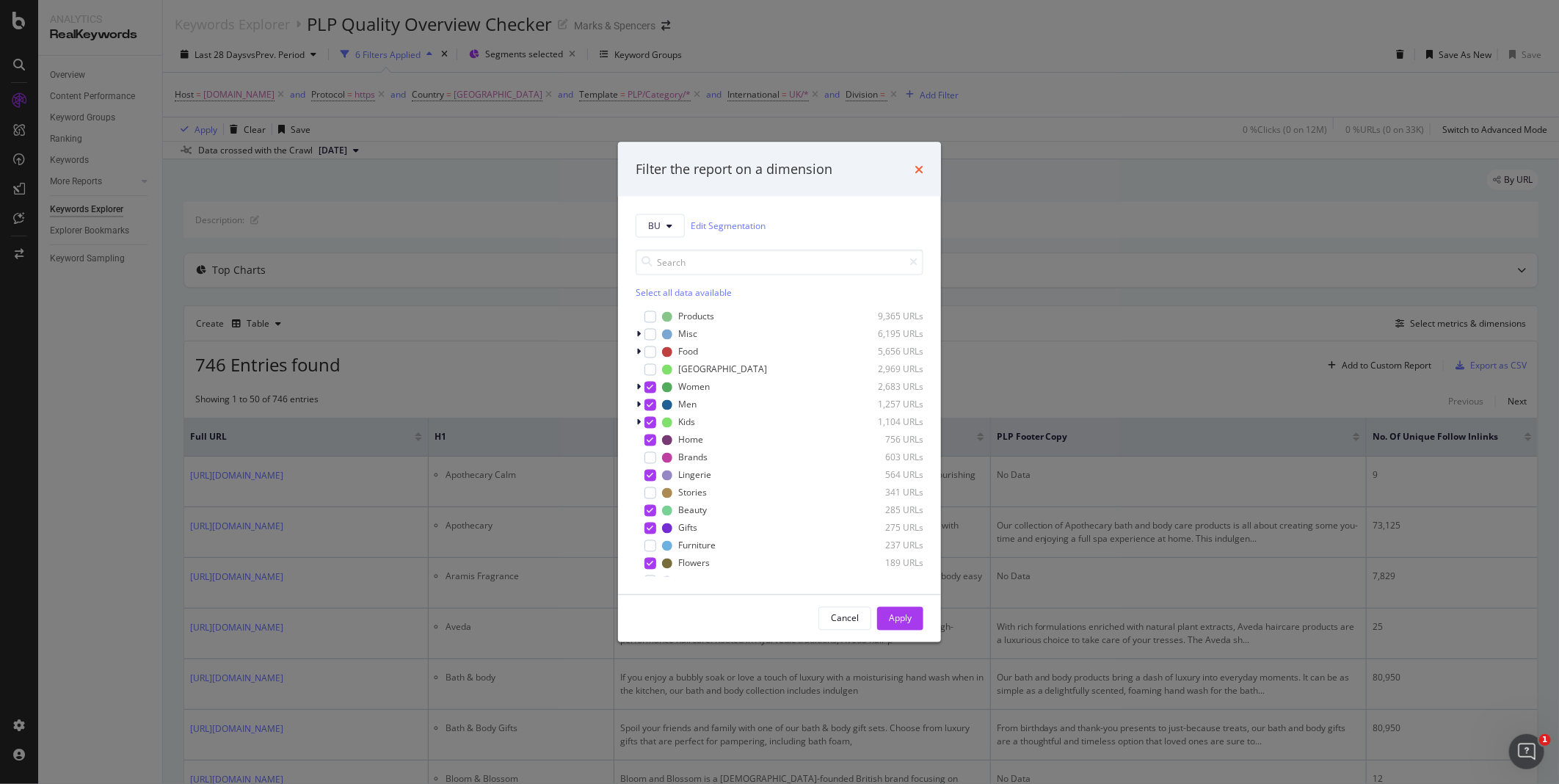
click at [920, 169] on icon "times" at bounding box center [919, 169] width 9 height 12
